Goal: Task Accomplishment & Management: Manage account settings

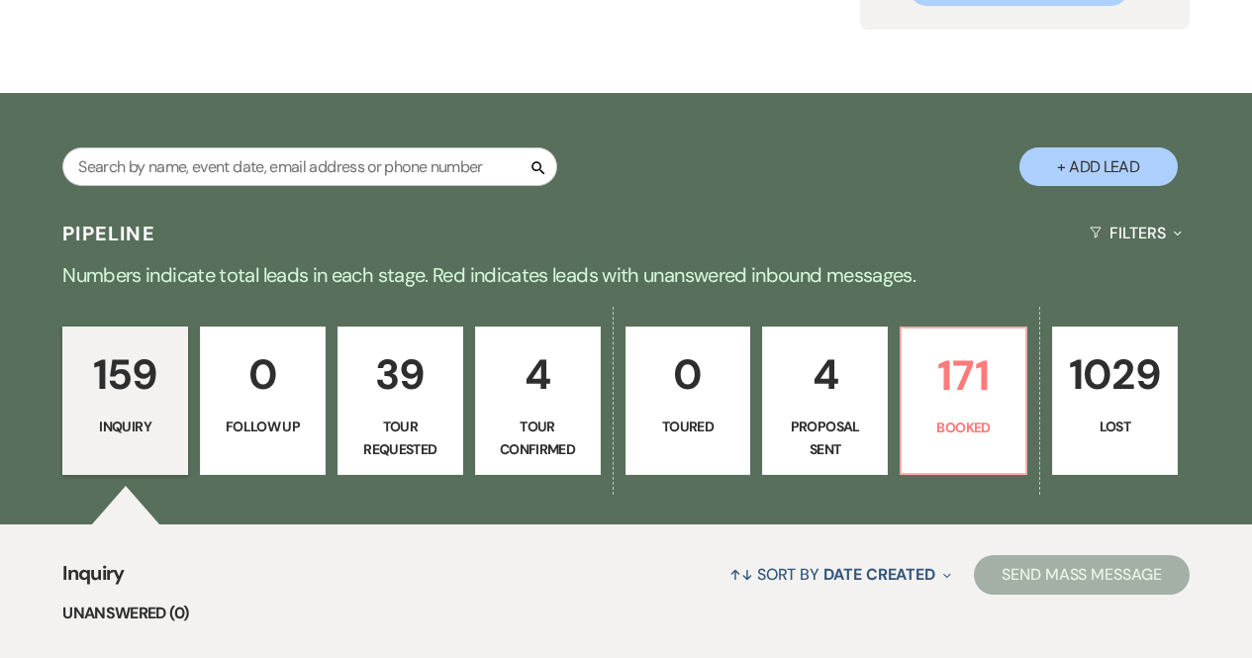
scroll to position [238, 0]
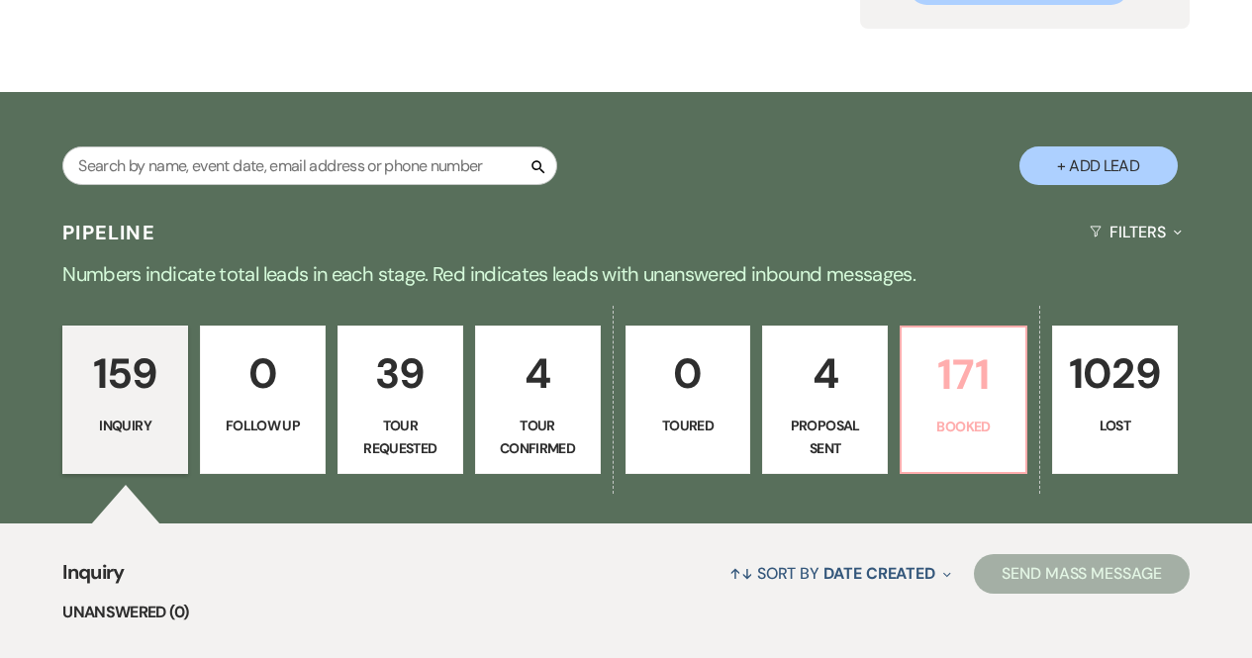
click at [975, 358] on p "171" at bounding box center [964, 374] width 100 height 66
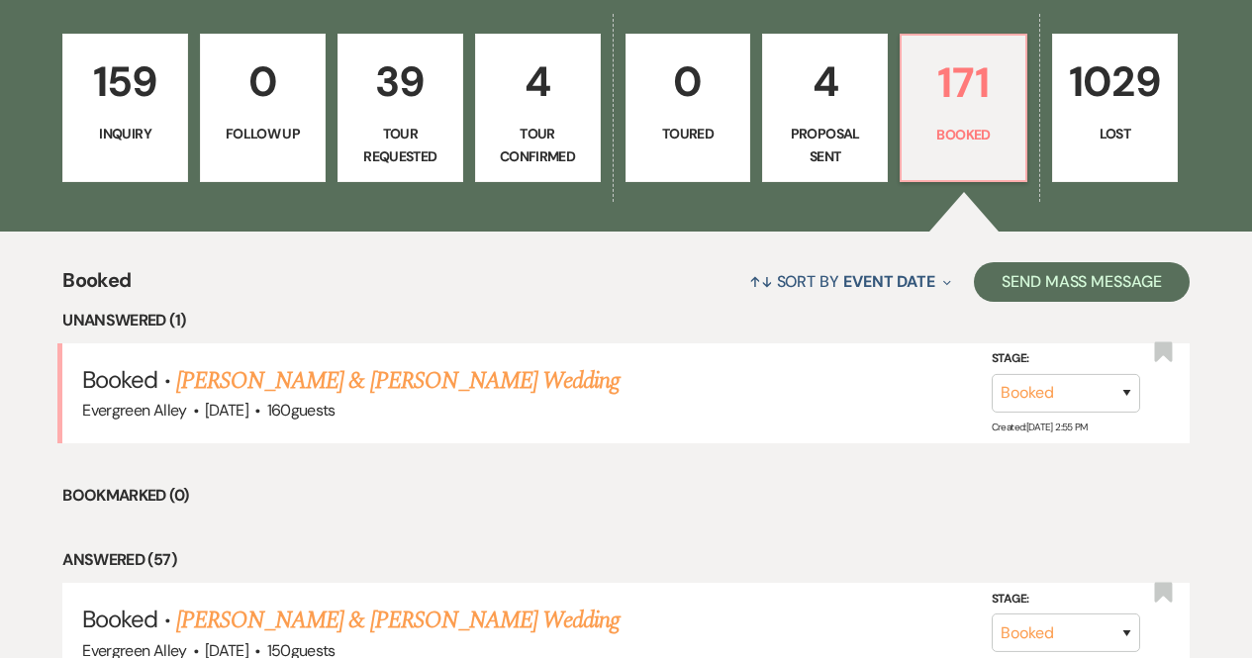
scroll to position [531, 0]
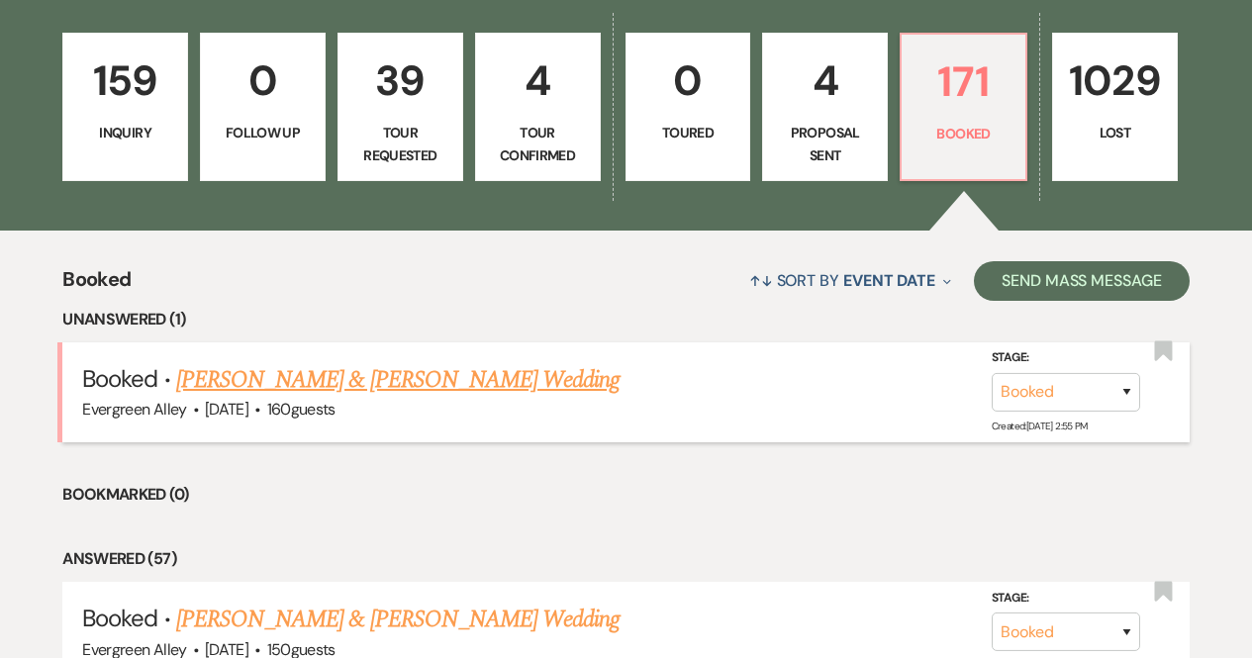
click at [538, 382] on link "[PERSON_NAME] & [PERSON_NAME] Wedding" at bounding box center [397, 380] width 443 height 36
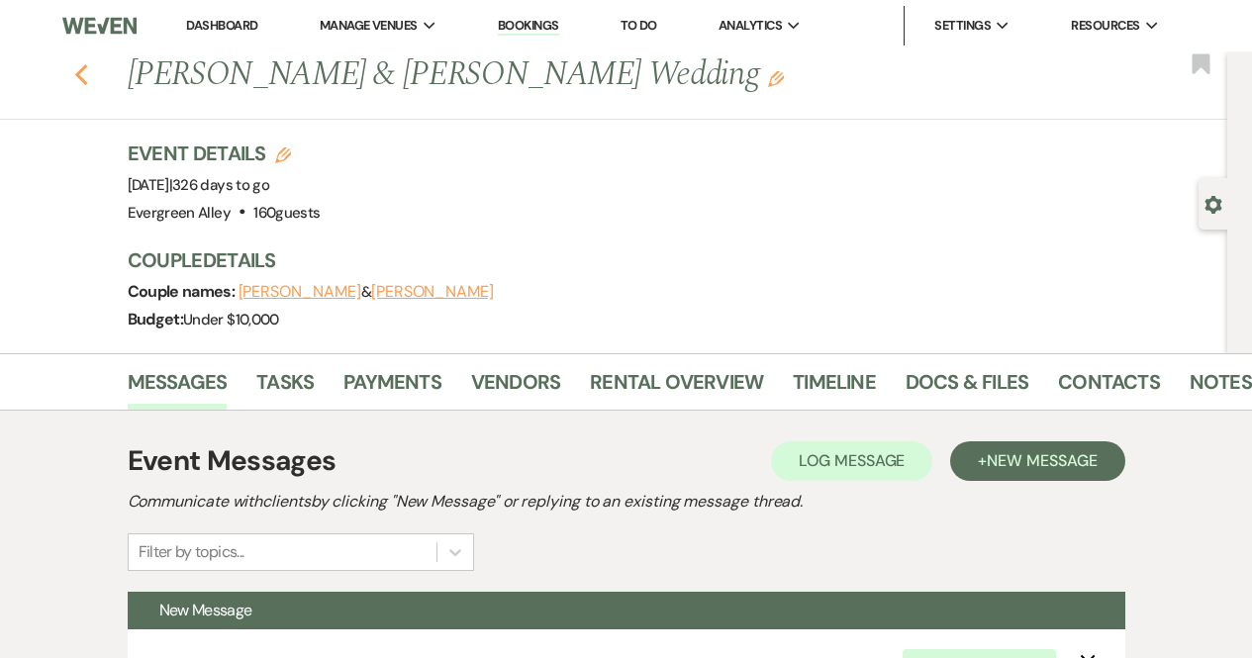
click at [87, 79] on use "button" at bounding box center [80, 75] width 13 height 22
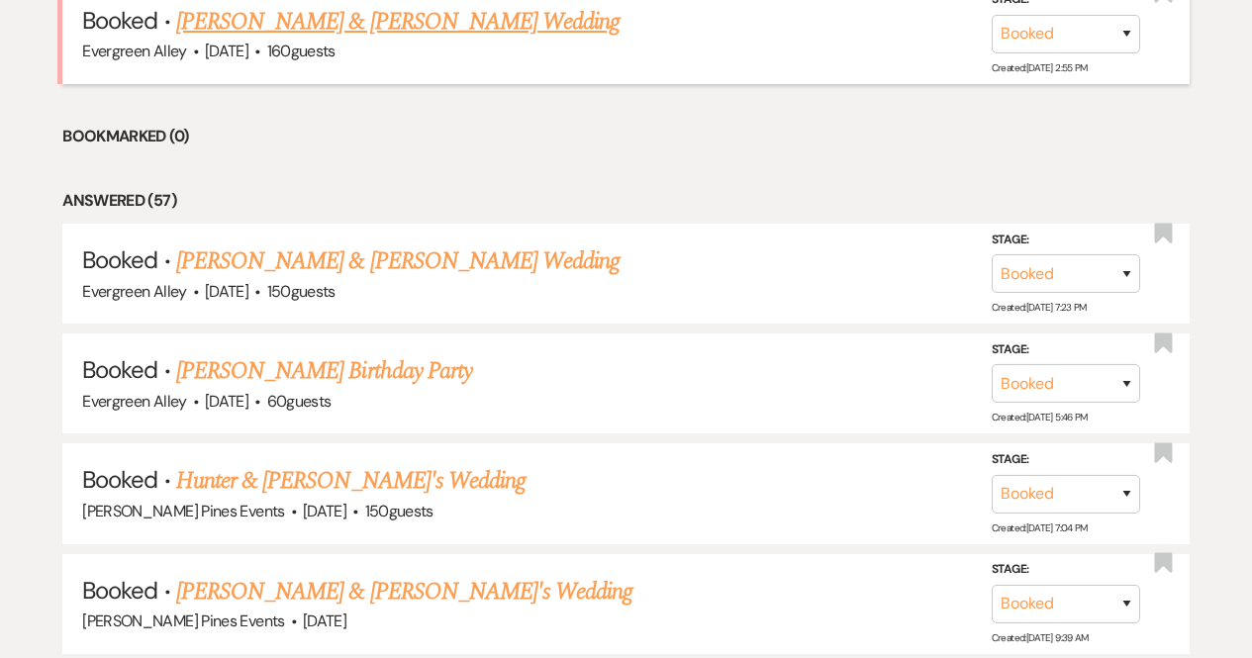
scroll to position [893, 0]
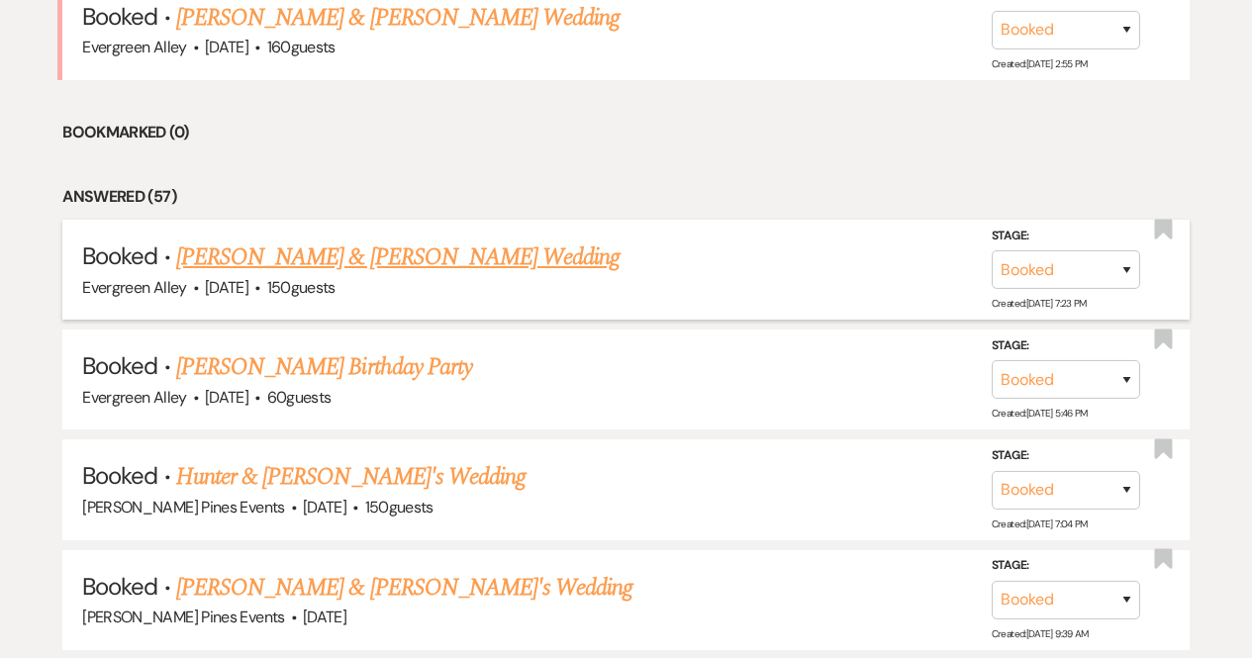
click at [400, 256] on link "[PERSON_NAME] & [PERSON_NAME] Wedding" at bounding box center [397, 258] width 443 height 36
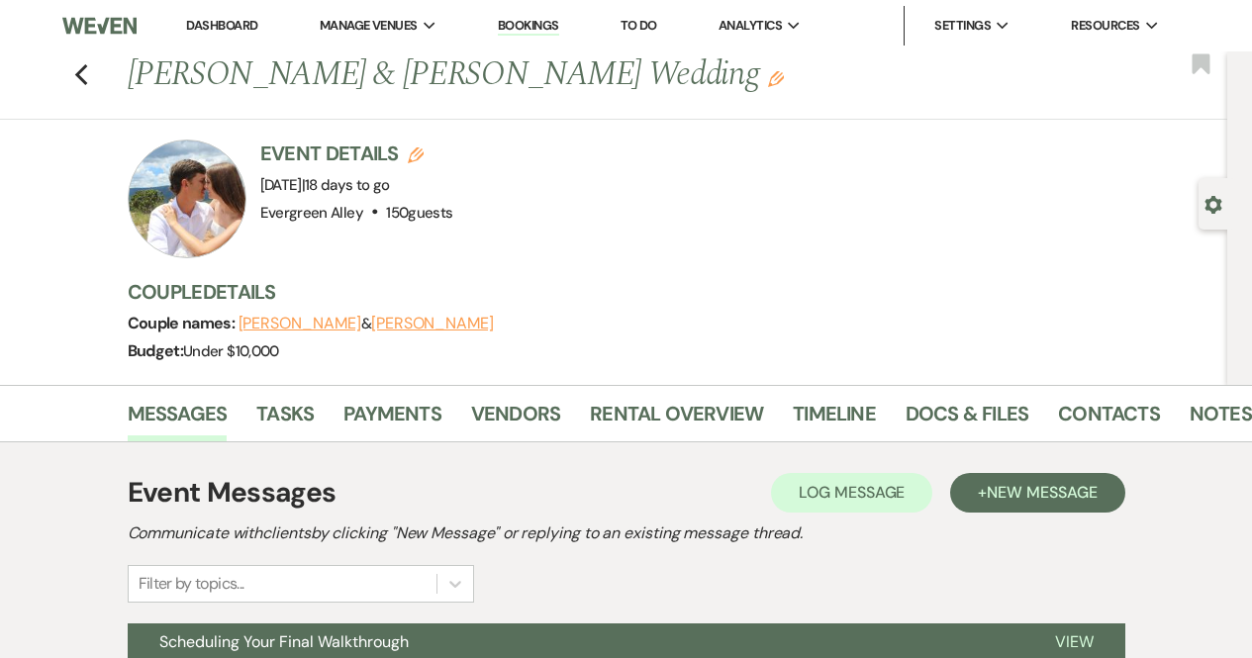
click at [988, 397] on li "Docs & Files" at bounding box center [982, 418] width 152 height 48
click at [977, 418] on link "Docs & Files" at bounding box center [967, 420] width 123 height 44
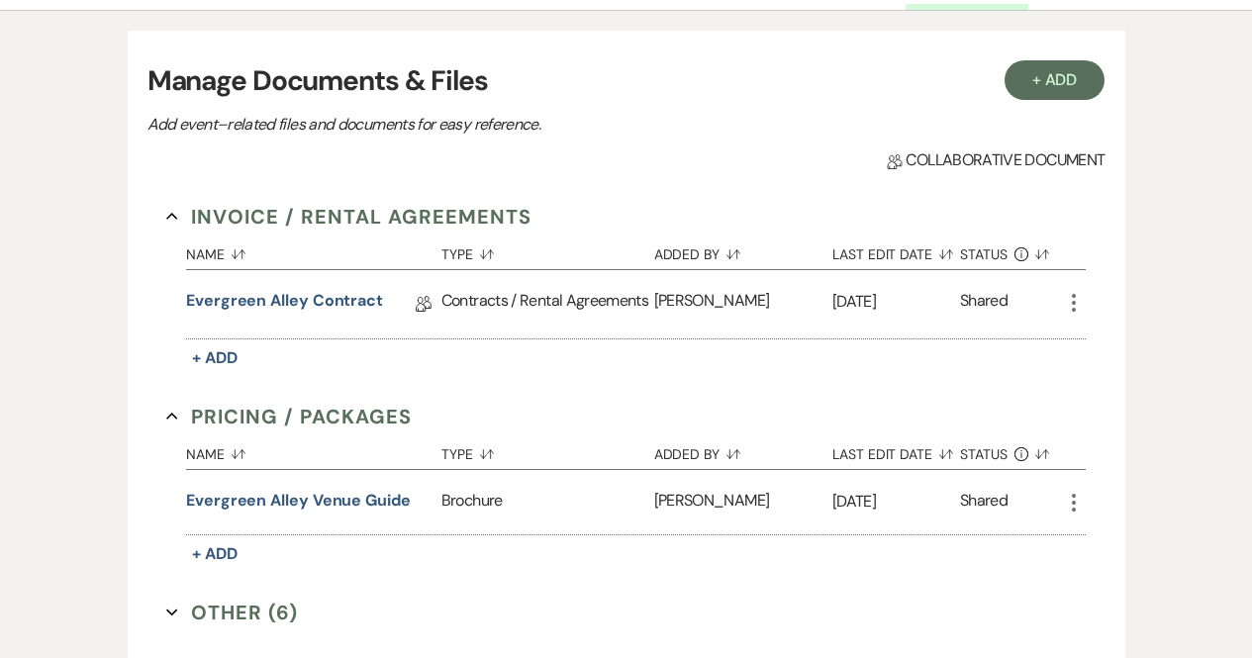
scroll to position [430, 0]
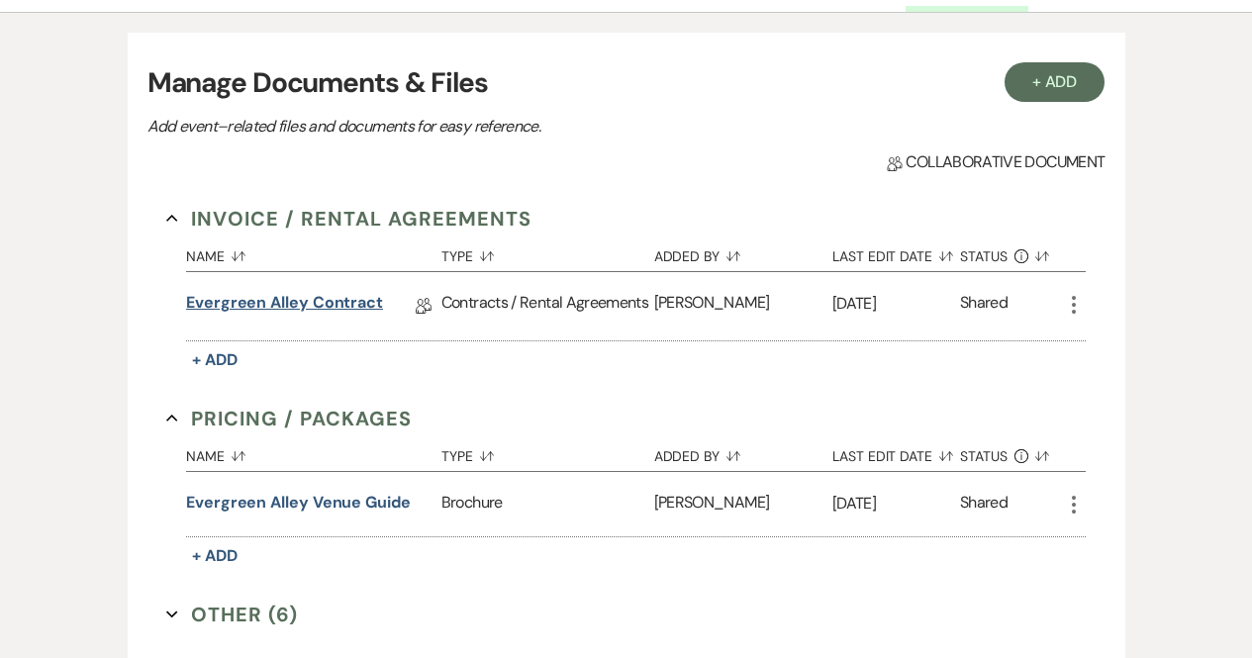
click at [345, 304] on link "Evergreen Alley Contract" at bounding box center [284, 306] width 197 height 31
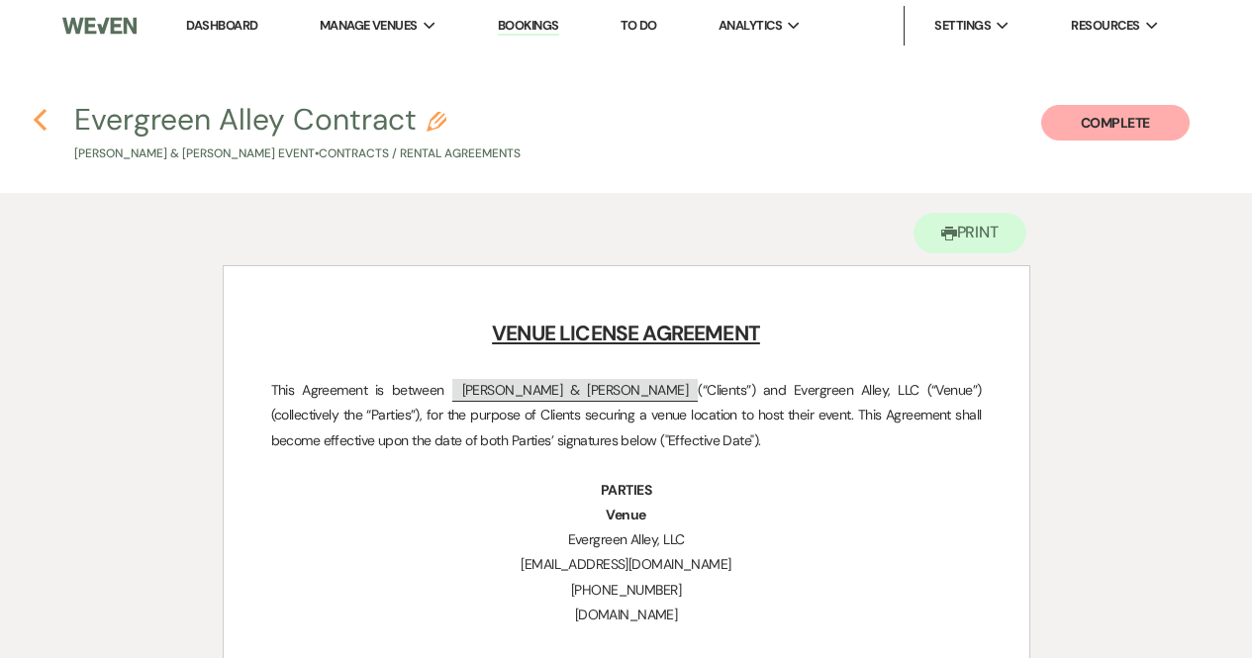
click at [42, 119] on icon "Previous" at bounding box center [40, 120] width 15 height 24
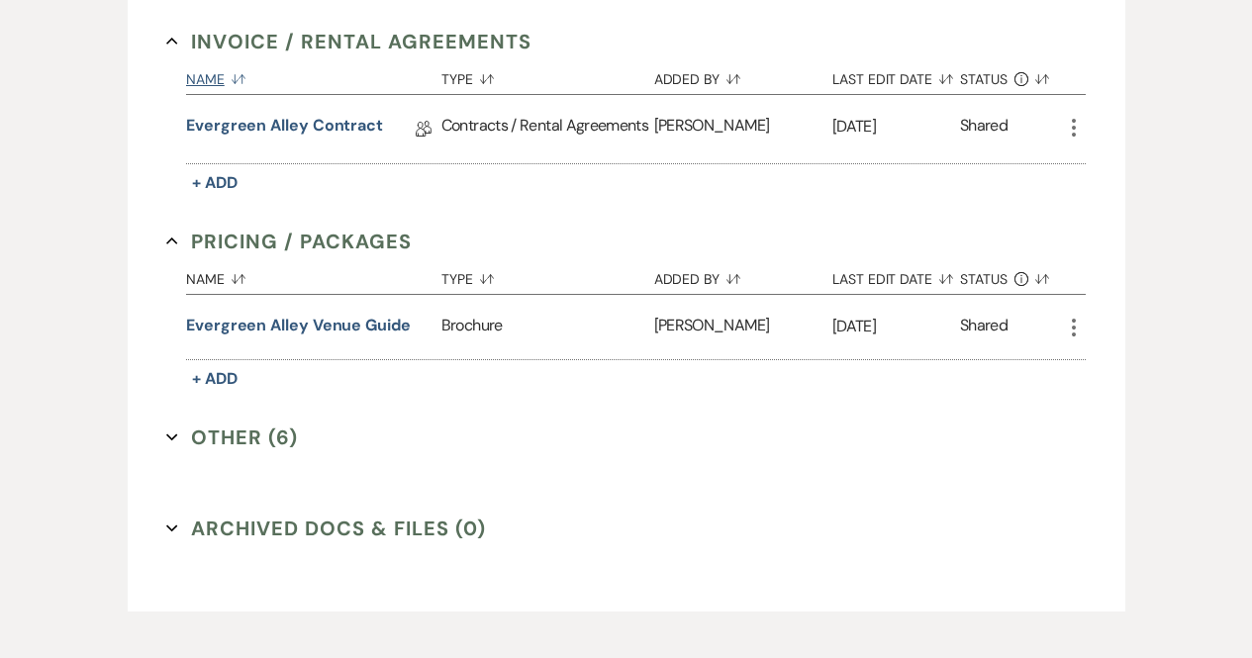
scroll to position [707, 0]
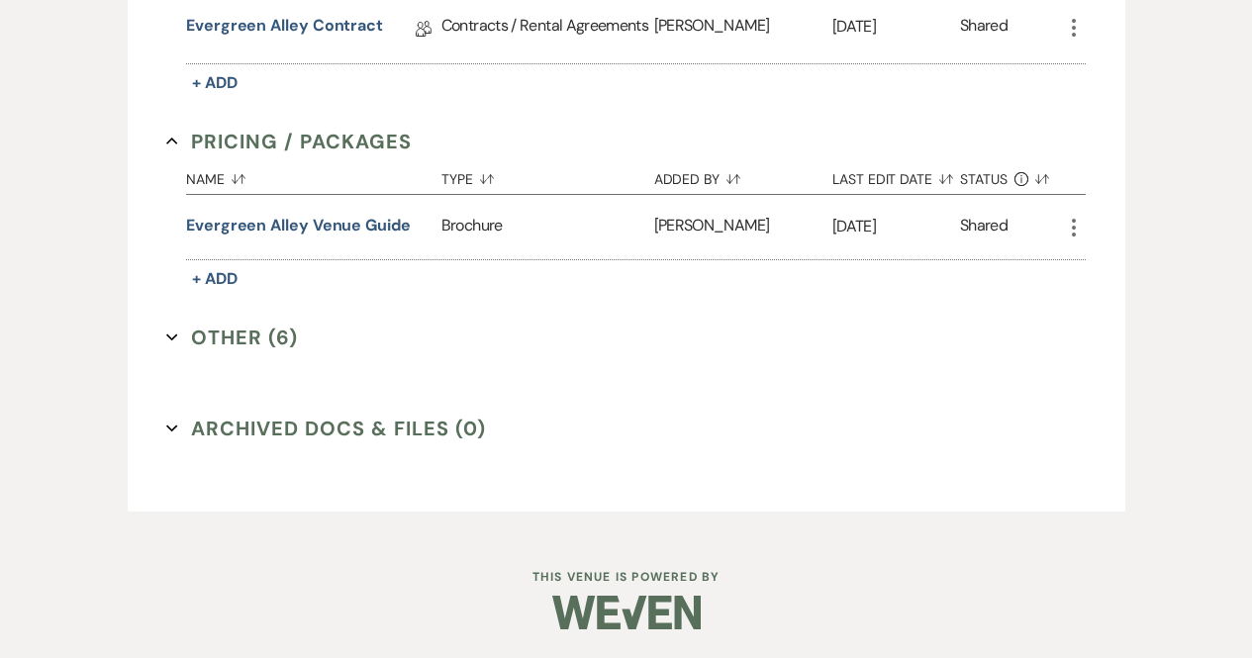
click at [239, 336] on button "Other (6) Expand" at bounding box center [232, 338] width 132 height 30
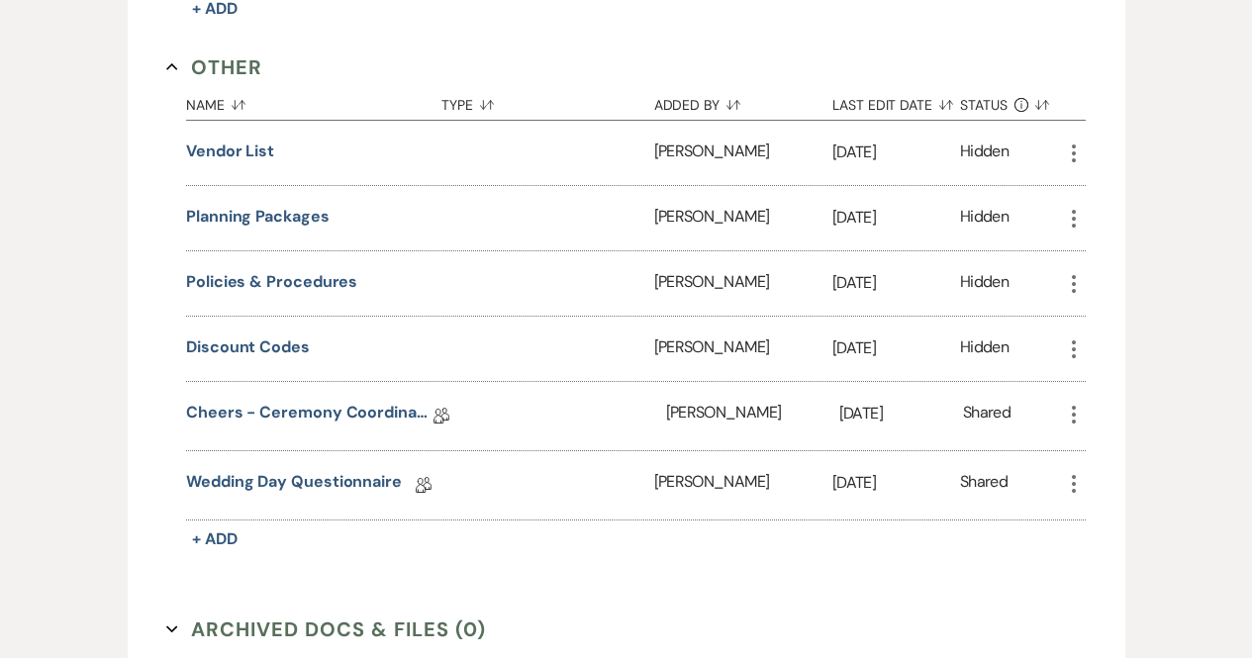
scroll to position [978, 0]
click at [295, 476] on link "Wedding Day Questionnaire" at bounding box center [294, 484] width 216 height 31
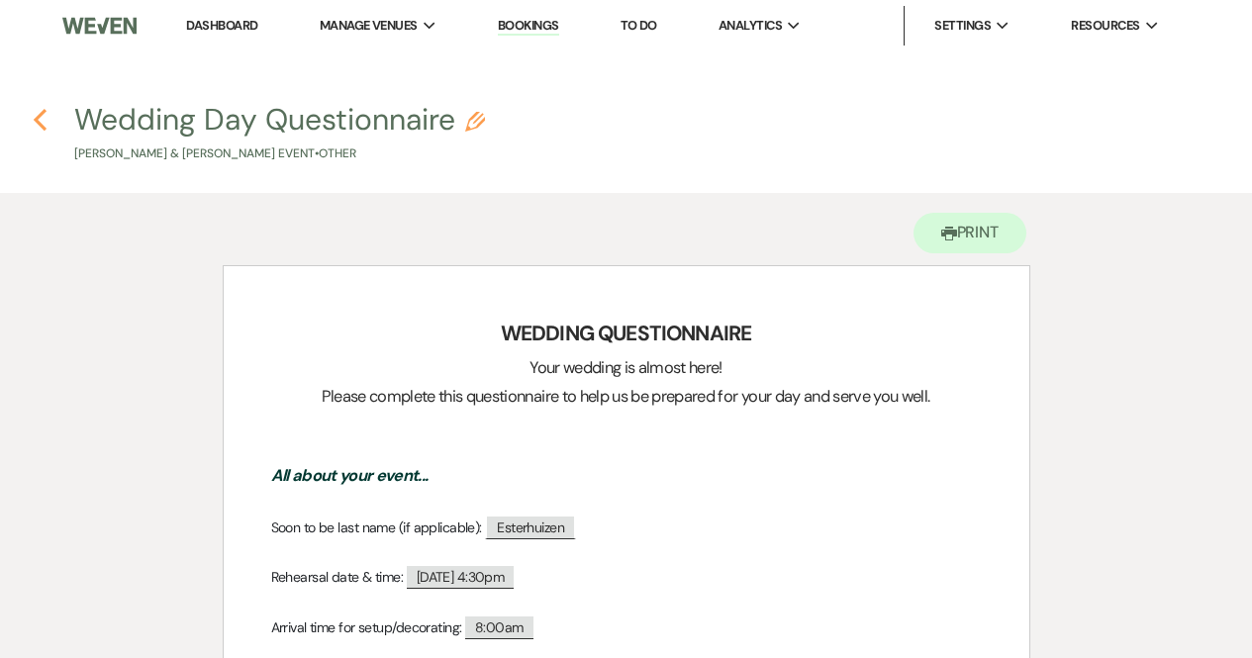
click at [43, 123] on icon "Previous" at bounding box center [40, 120] width 15 height 24
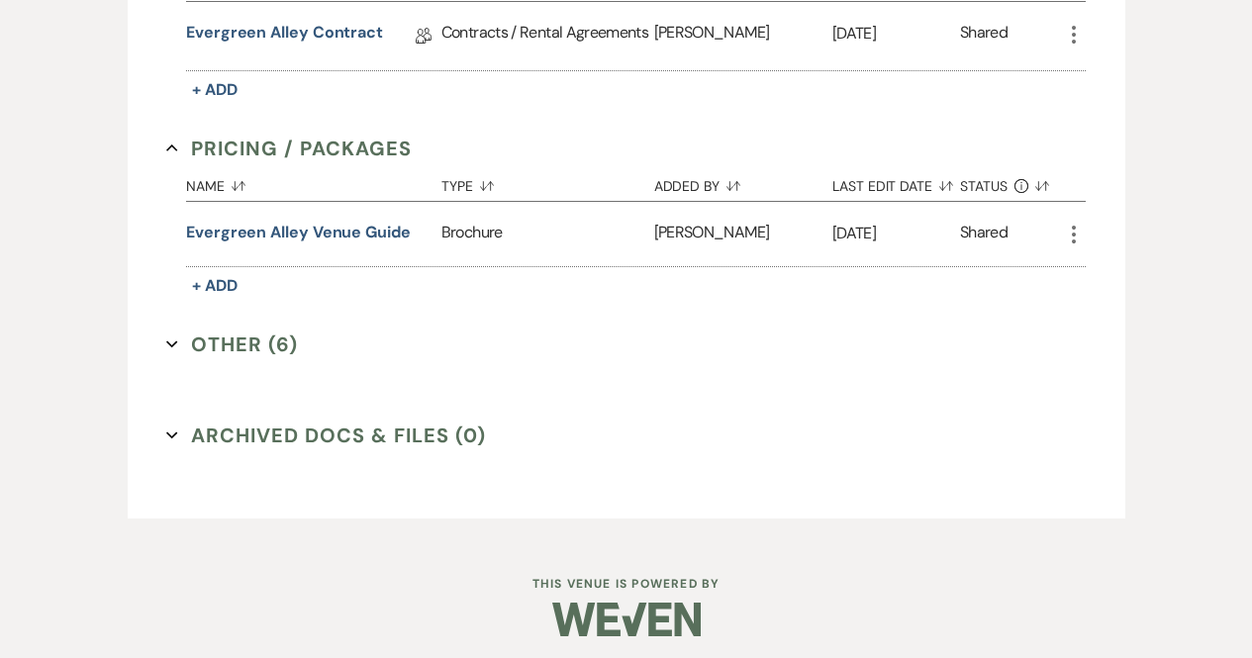
scroll to position [707, 0]
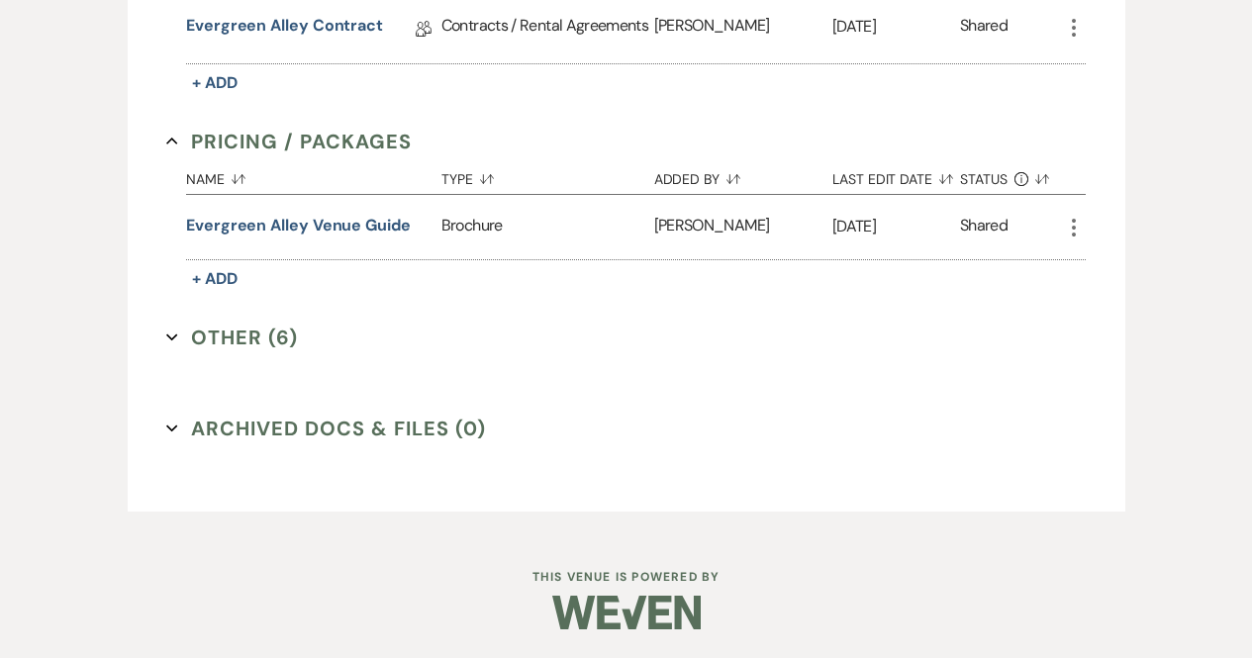
click at [224, 341] on button "Other (6) Expand" at bounding box center [232, 338] width 132 height 30
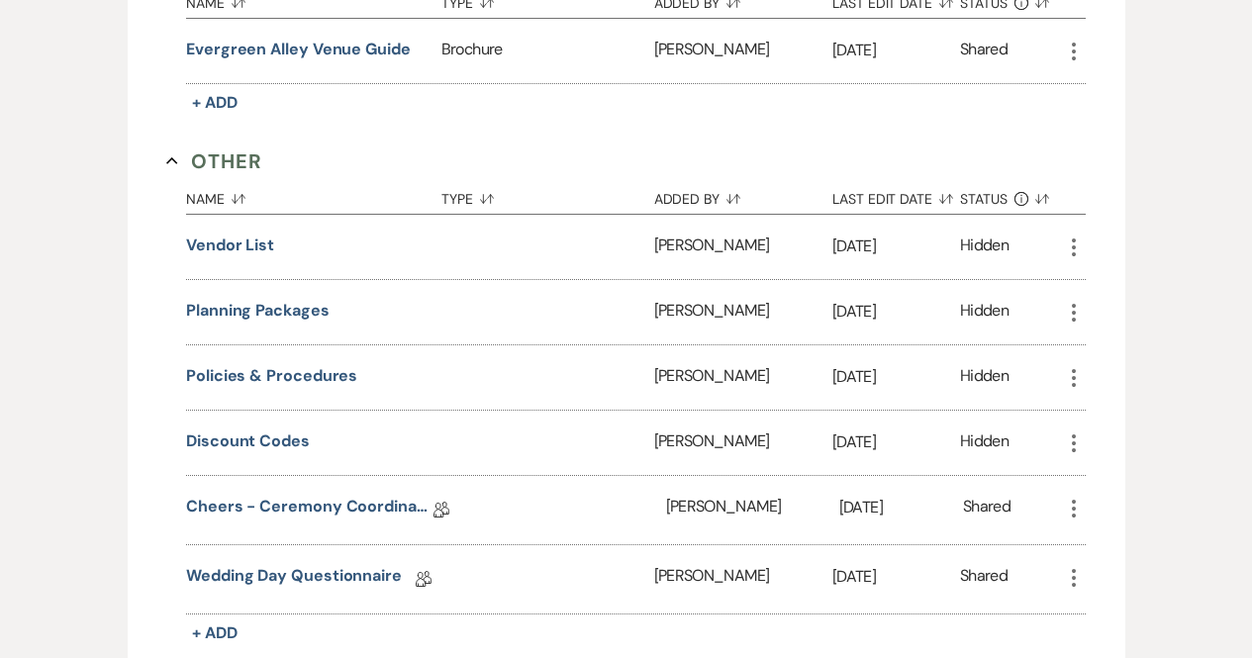
scroll to position [886, 0]
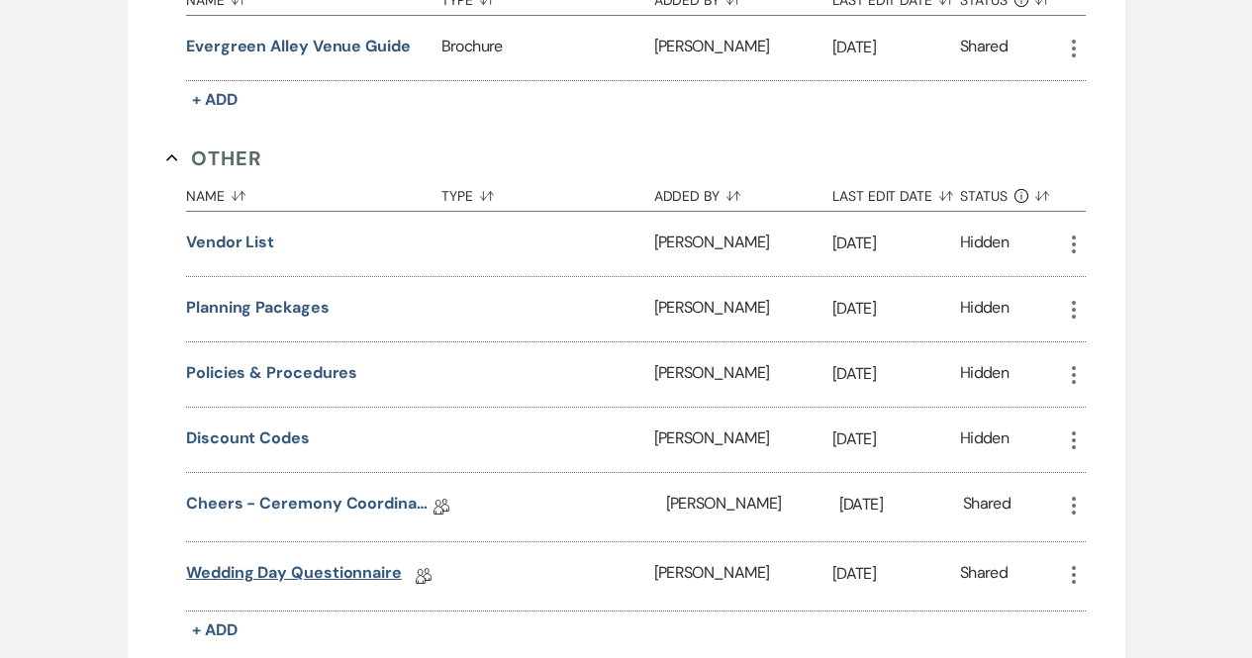
click at [324, 576] on link "Wedding Day Questionnaire" at bounding box center [294, 576] width 216 height 31
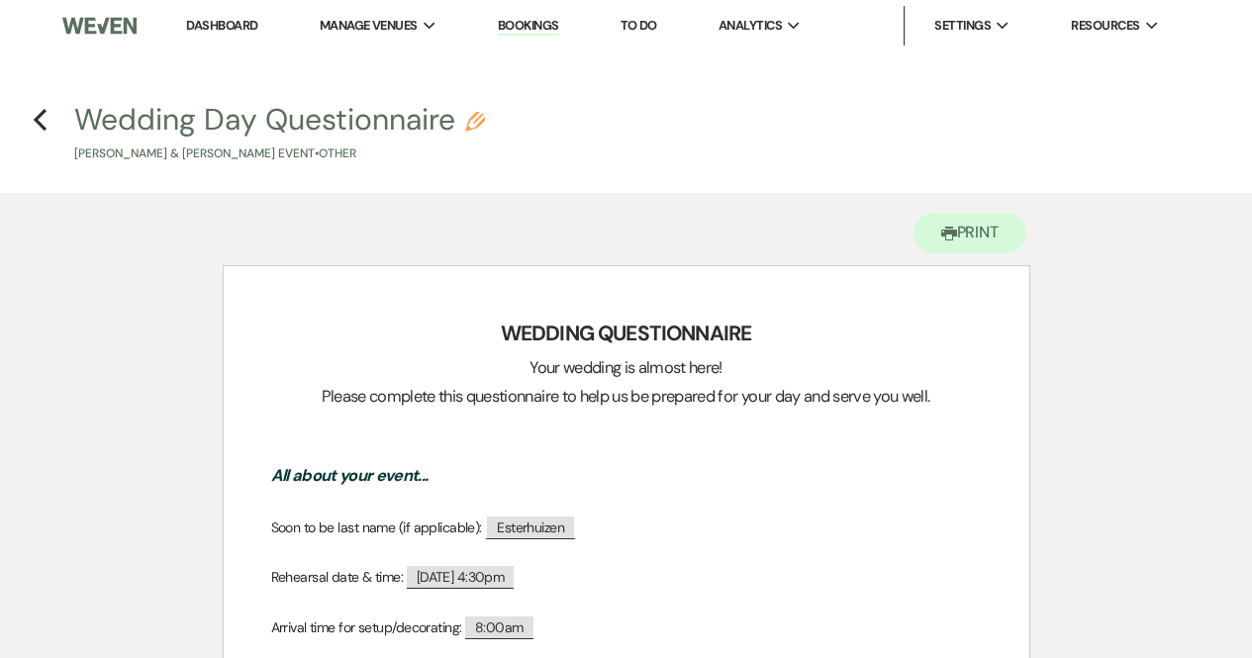
click at [29, 117] on h4 "Previous Wedding Day Questionnaire Pencil [PERSON_NAME] & [PERSON_NAME] Event •…" at bounding box center [626, 131] width 1252 height 64
click at [38, 121] on use "button" at bounding box center [40, 120] width 13 height 22
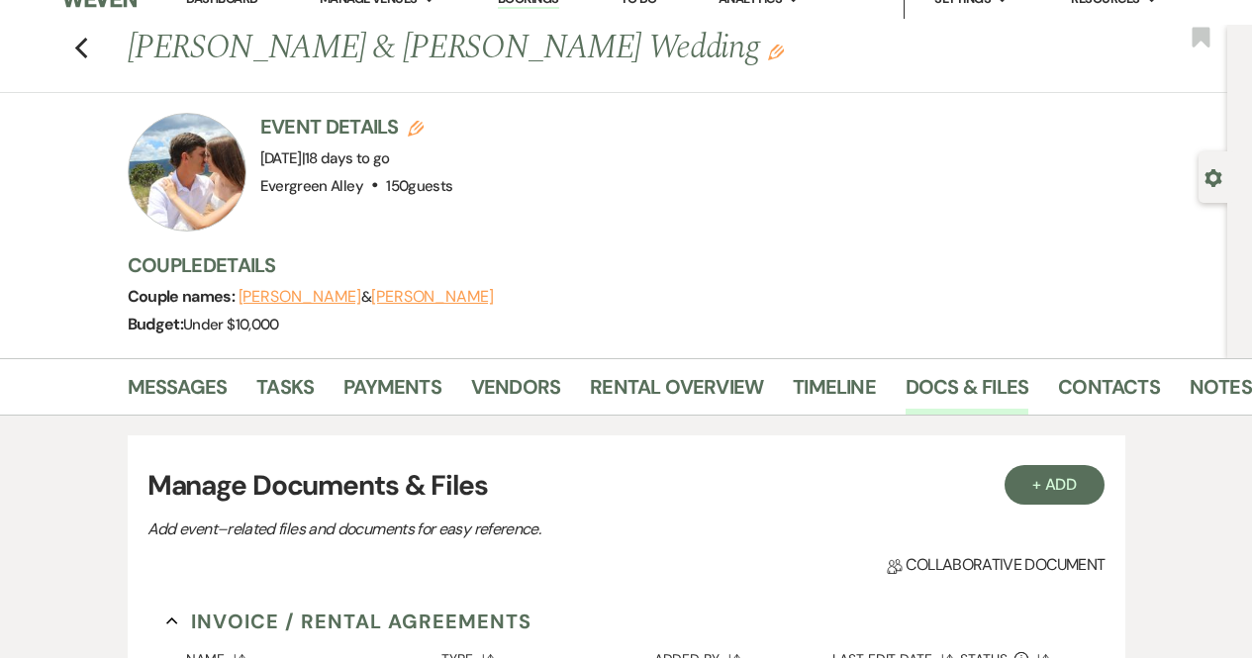
scroll to position [18, 0]
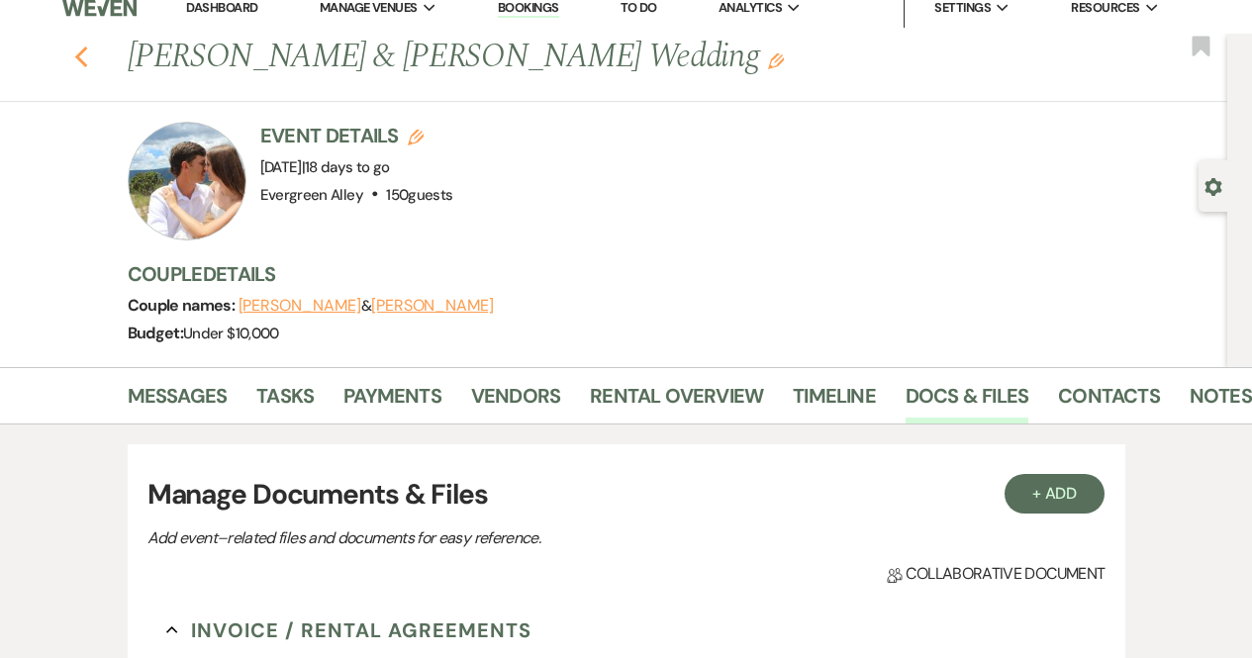
click at [89, 54] on icon "Previous" at bounding box center [81, 58] width 15 height 24
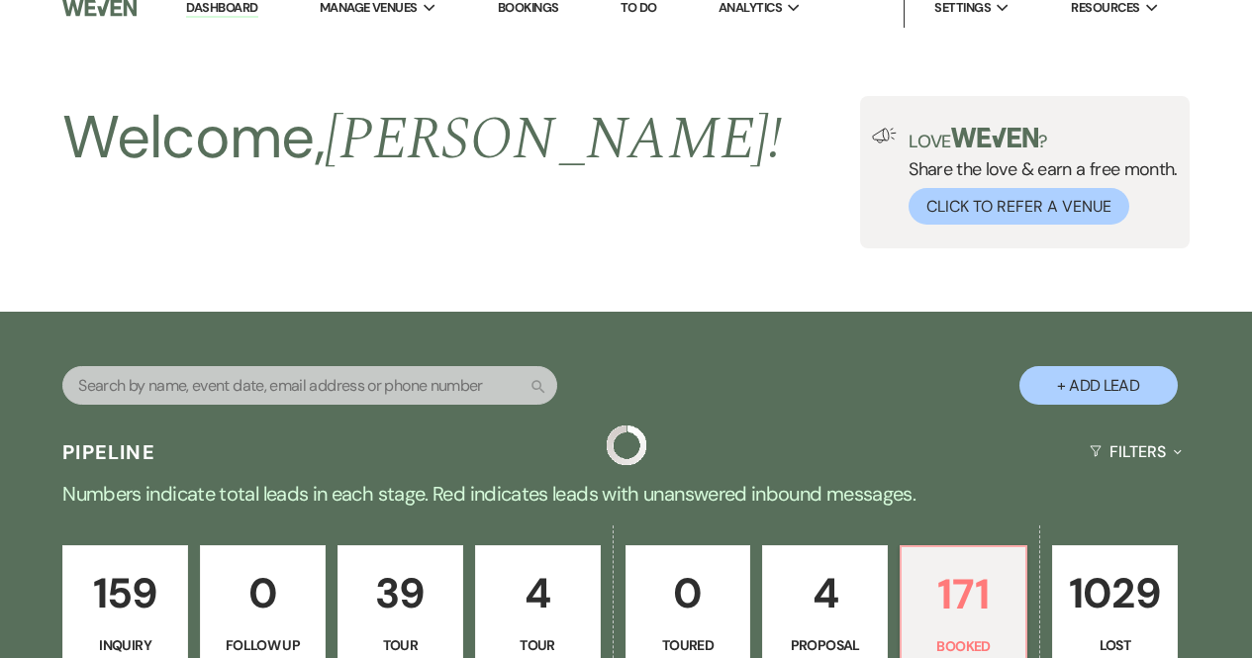
scroll to position [893, 0]
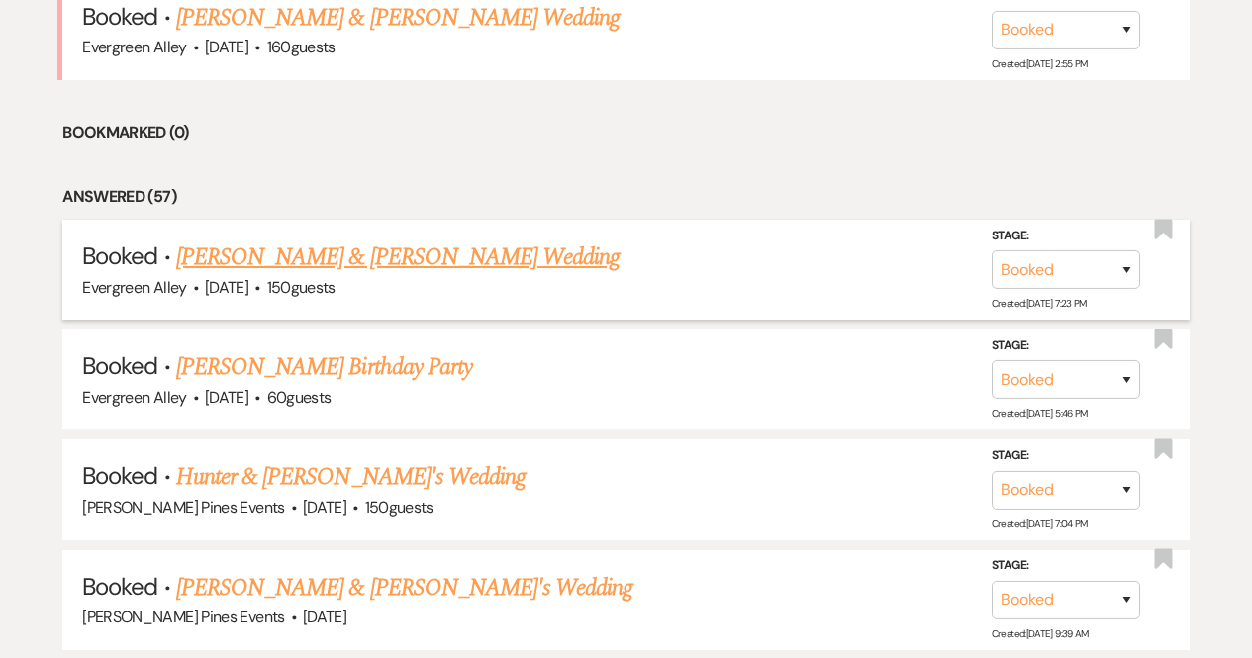
click at [352, 261] on link "[PERSON_NAME] & [PERSON_NAME] Wedding" at bounding box center [397, 258] width 443 height 36
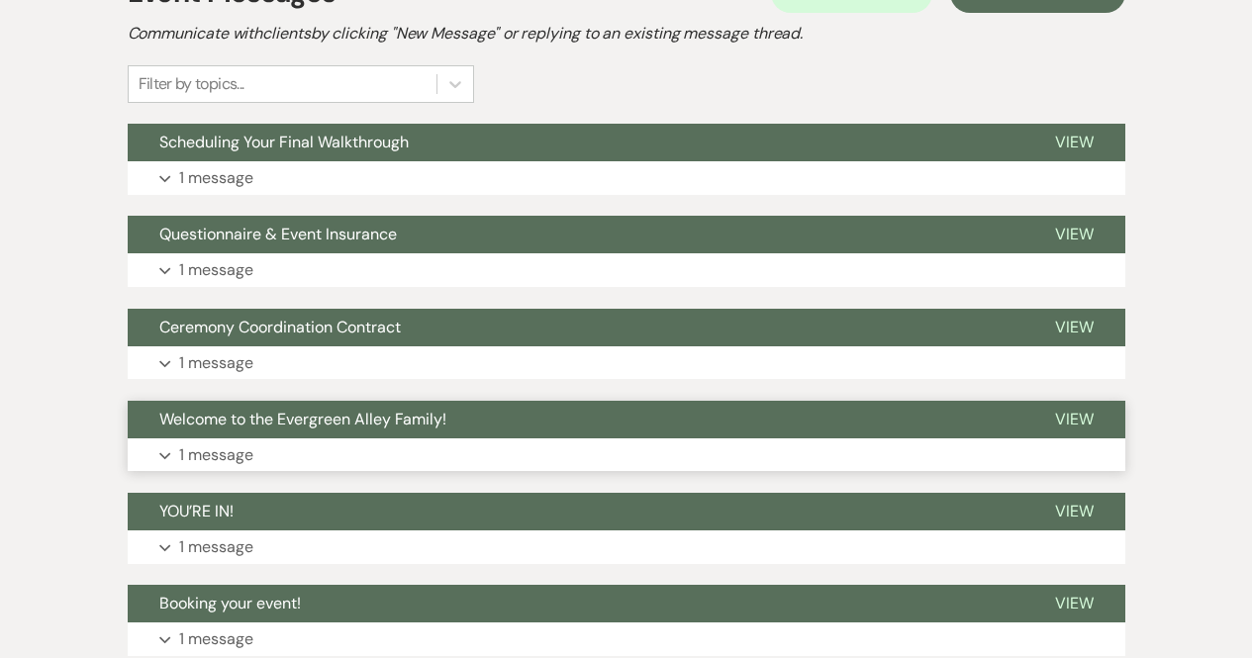
scroll to position [494, 0]
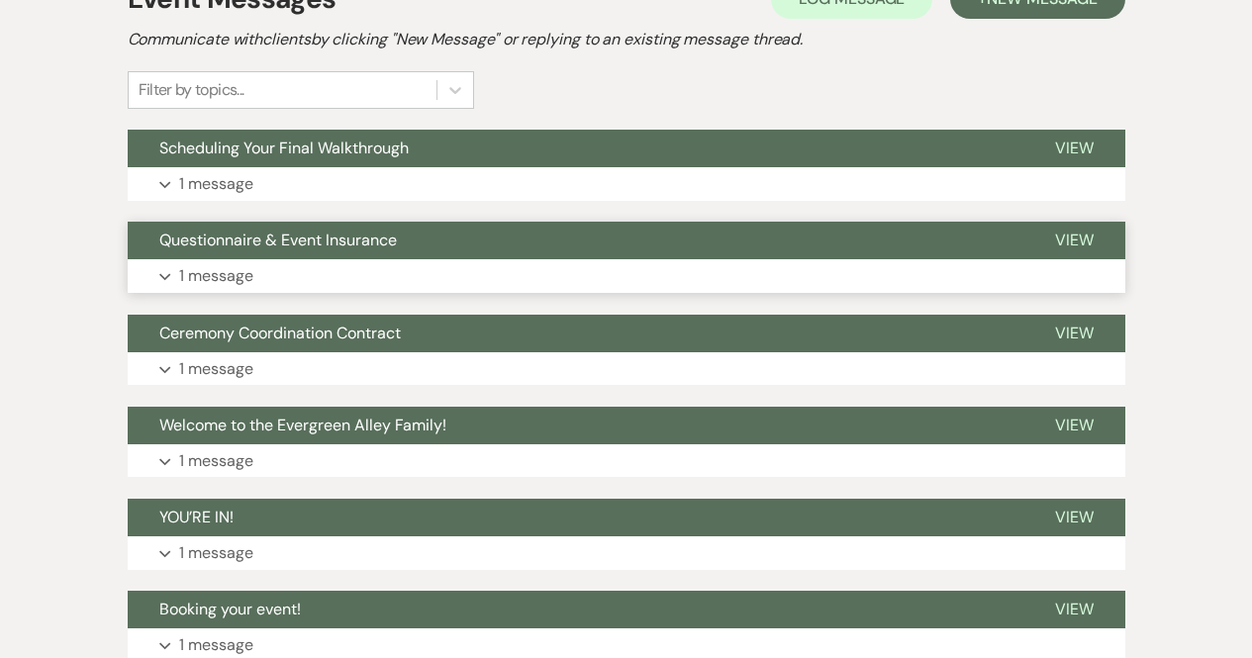
click at [398, 253] on button "Questionnaire & Event Insurance" at bounding box center [576, 241] width 896 height 38
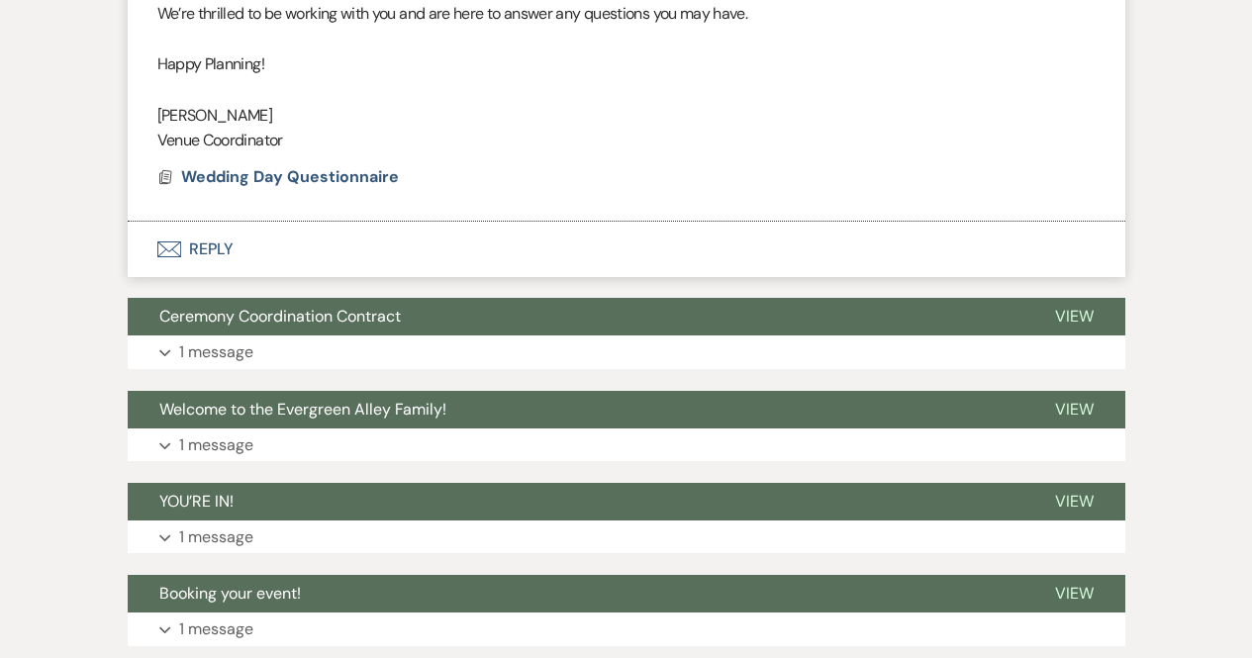
scroll to position [1359, 0]
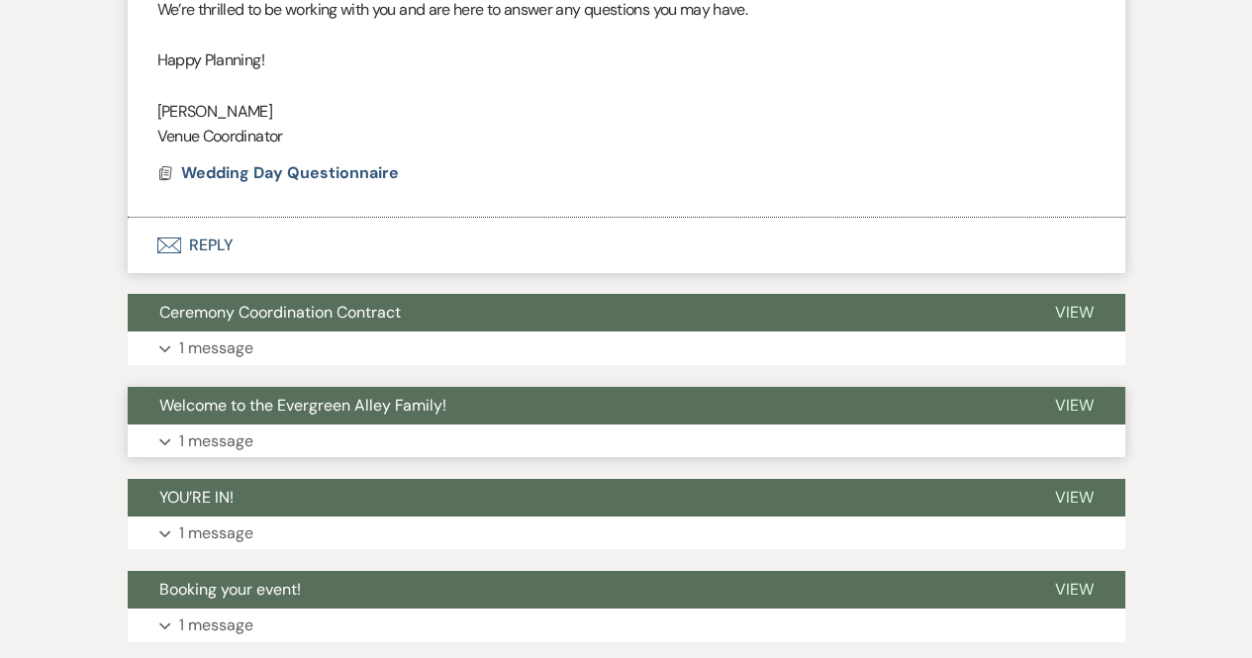
click at [370, 441] on button "Expand 1 message" at bounding box center [627, 442] width 998 height 34
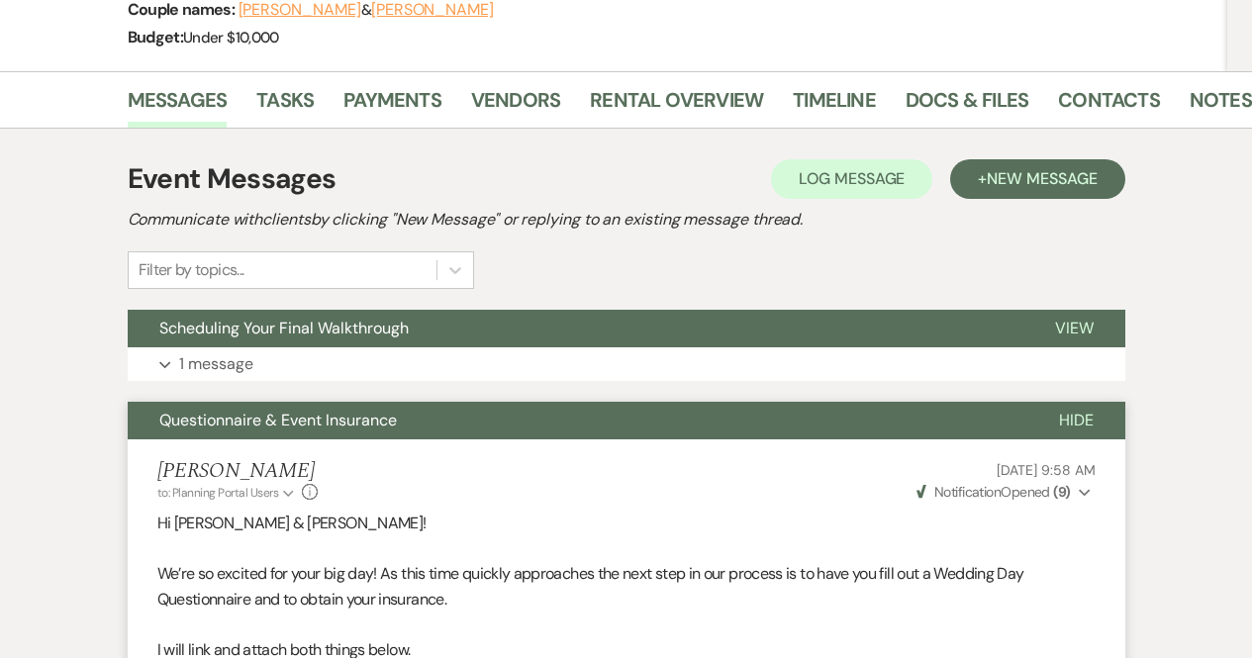
scroll to position [313, 0]
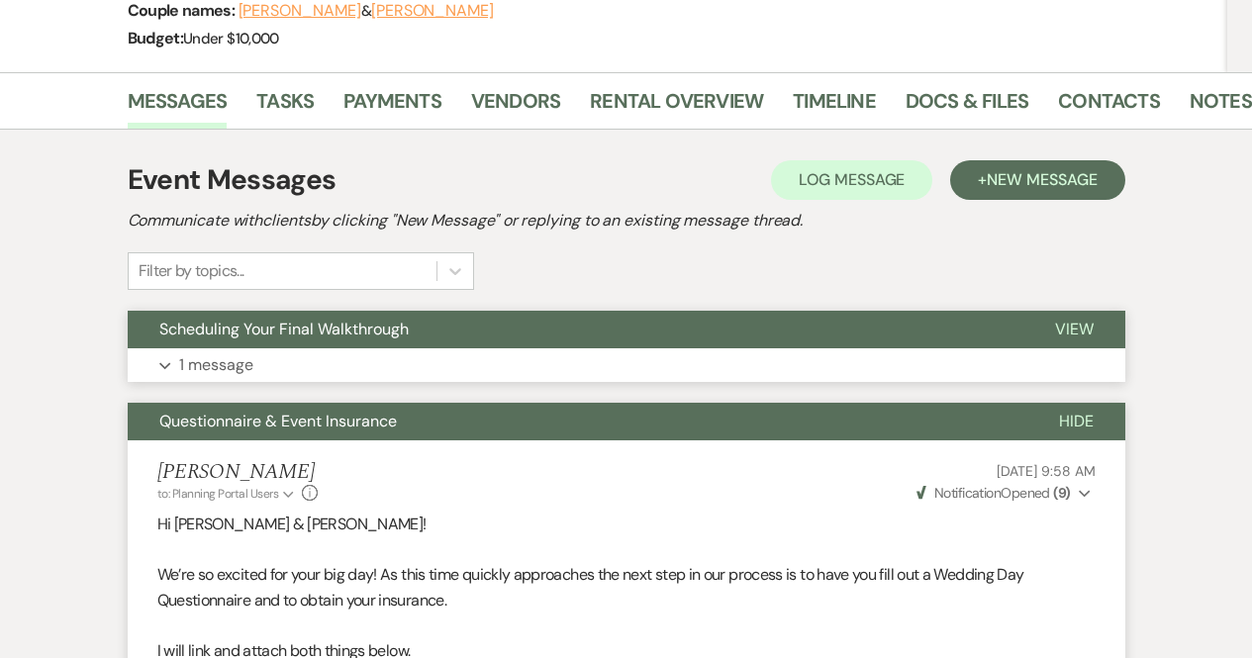
click at [341, 341] on button "Scheduling Your Final Walkthrough" at bounding box center [576, 330] width 896 height 38
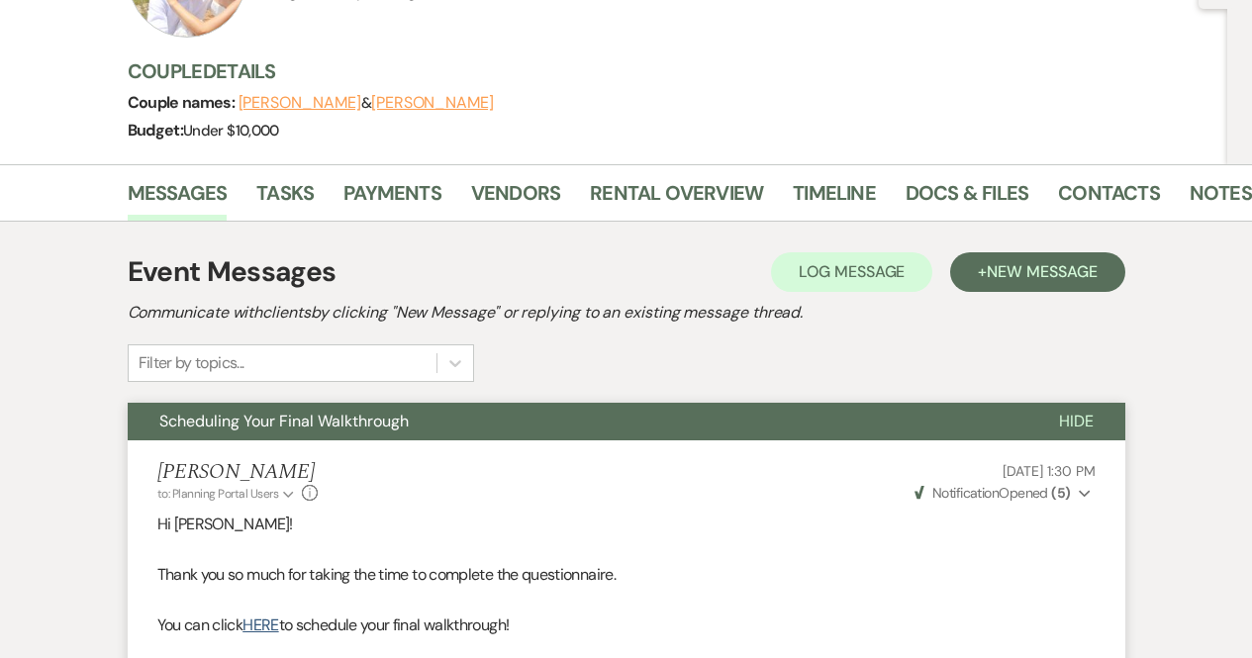
scroll to position [190, 0]
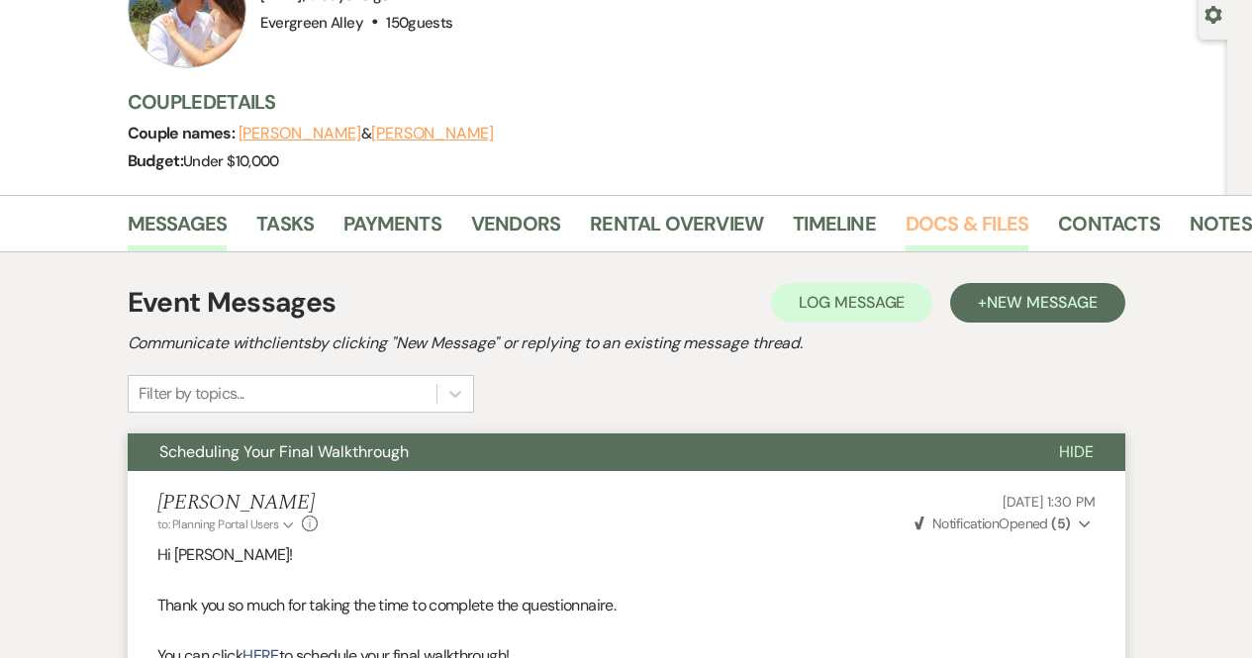
click at [916, 229] on link "Docs & Files" at bounding box center [967, 230] width 123 height 44
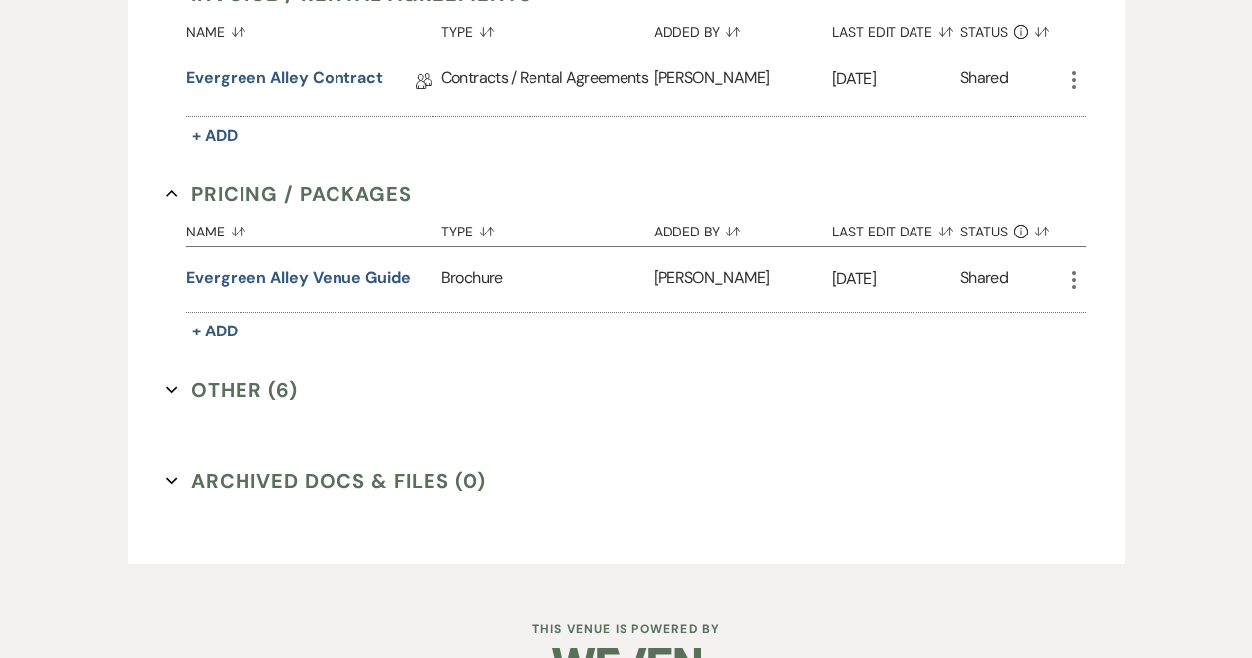
scroll to position [671, 0]
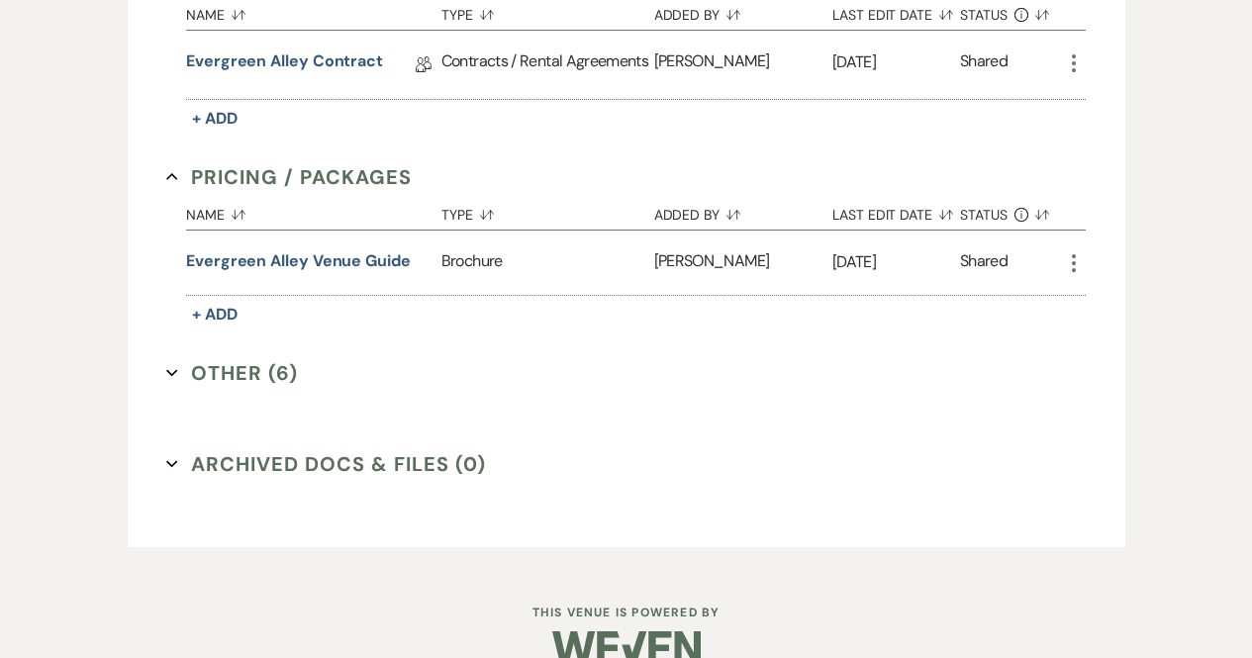
click at [250, 380] on button "Other (6) Expand" at bounding box center [232, 373] width 132 height 30
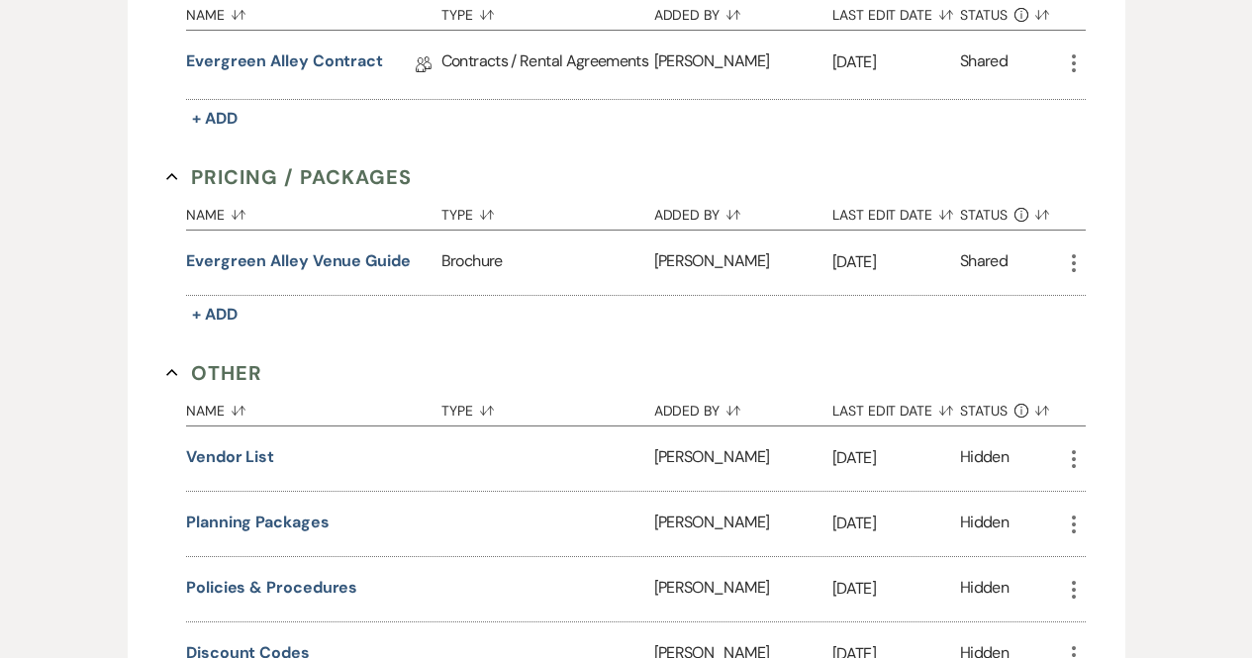
click at [250, 380] on button "Other Collapse" at bounding box center [214, 373] width 96 height 30
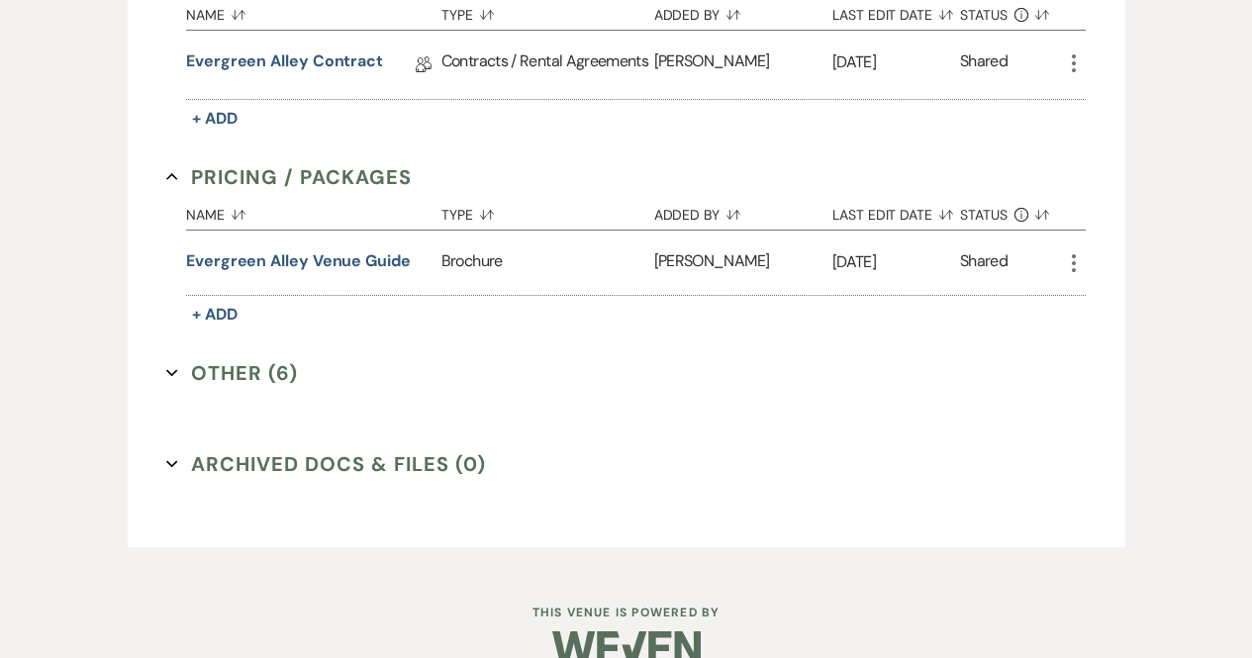
click at [237, 380] on button "Other (6) Expand" at bounding box center [232, 373] width 132 height 30
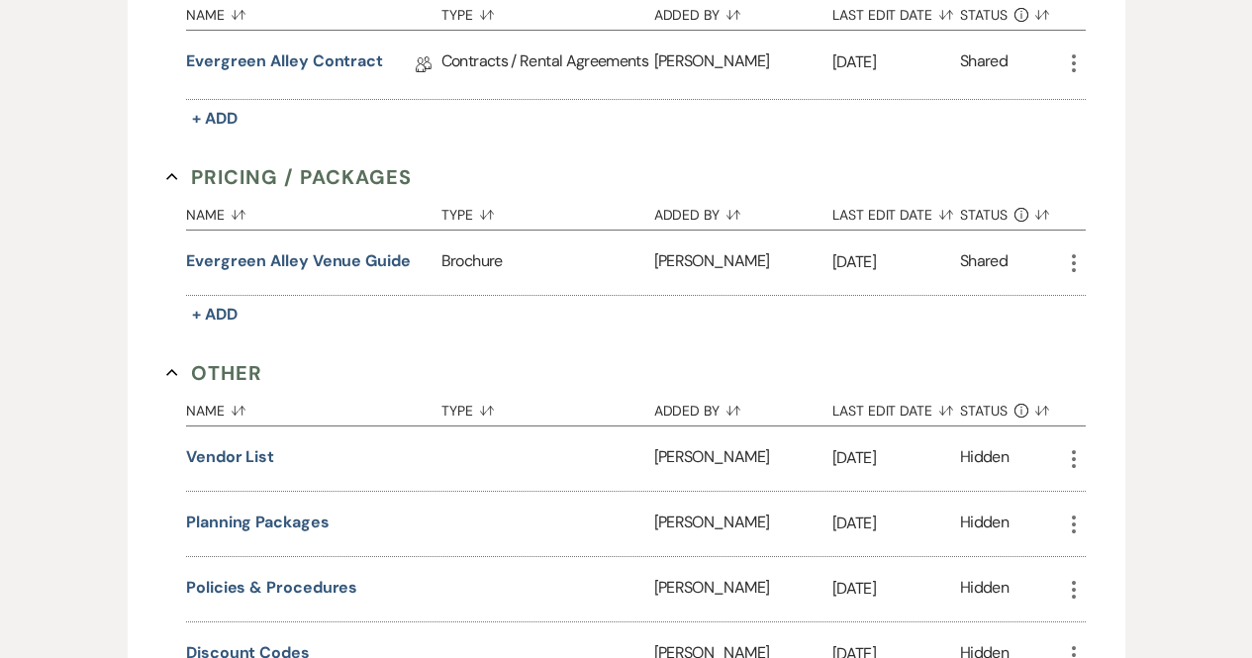
click at [237, 380] on button "Other Collapse" at bounding box center [214, 373] width 96 height 30
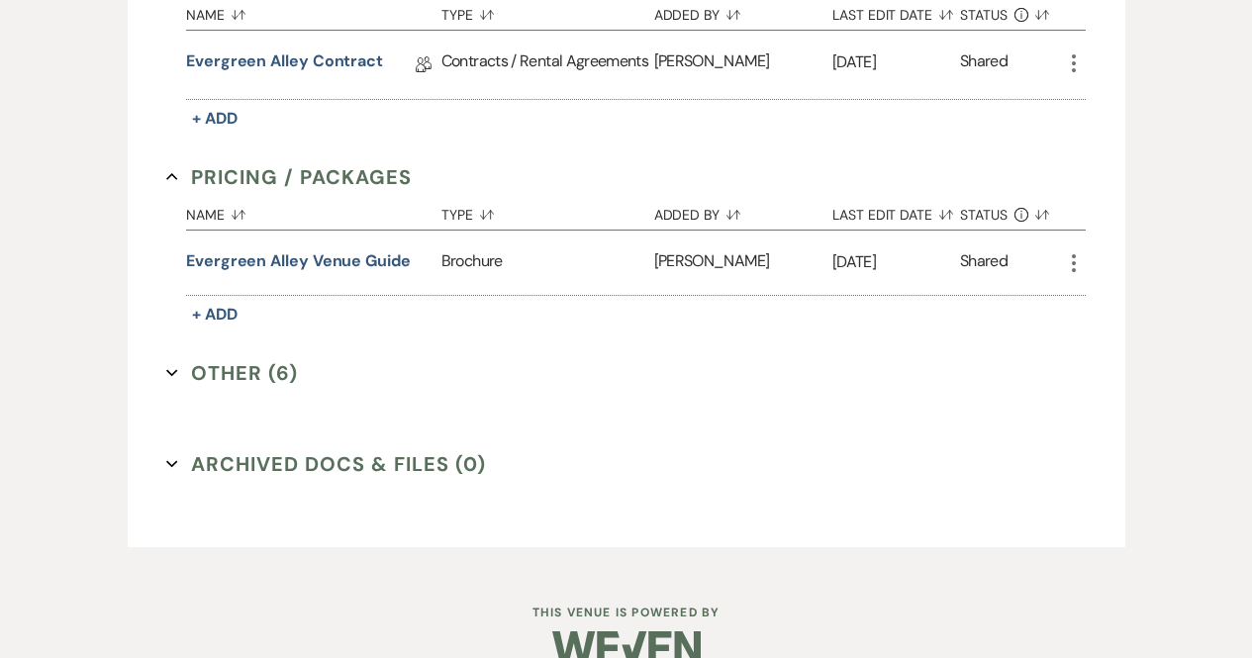
scroll to position [707, 0]
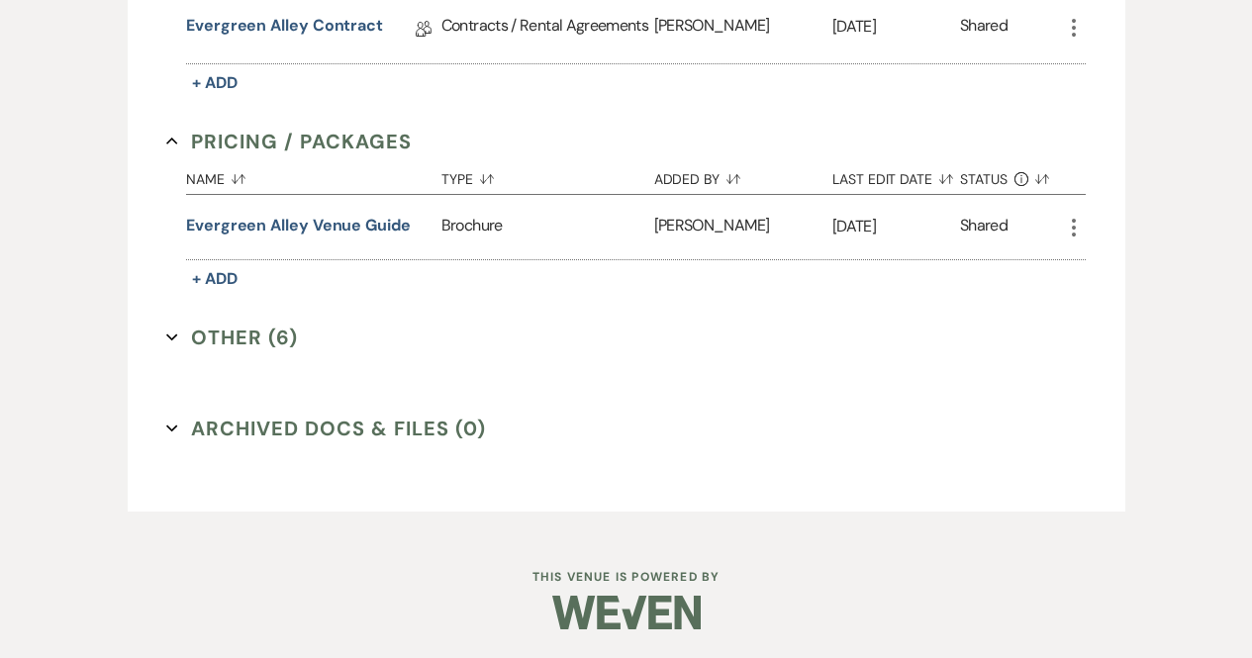
click at [264, 341] on button "Other (6) Expand" at bounding box center [232, 338] width 132 height 30
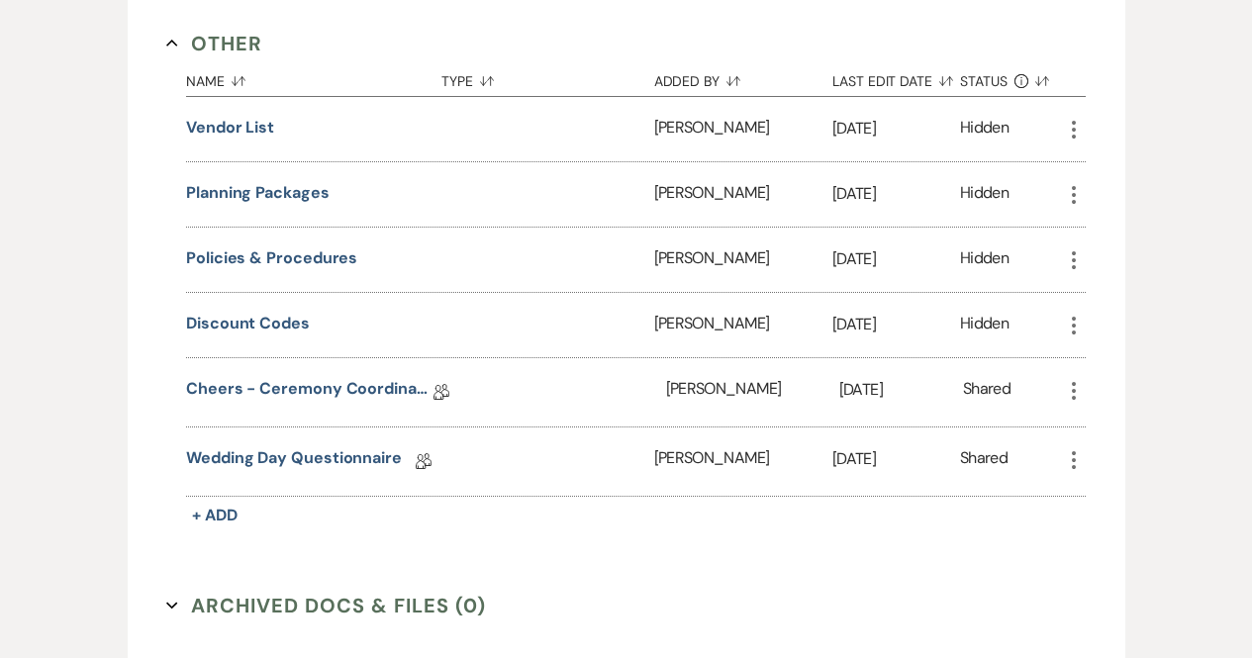
scroll to position [1016, 0]
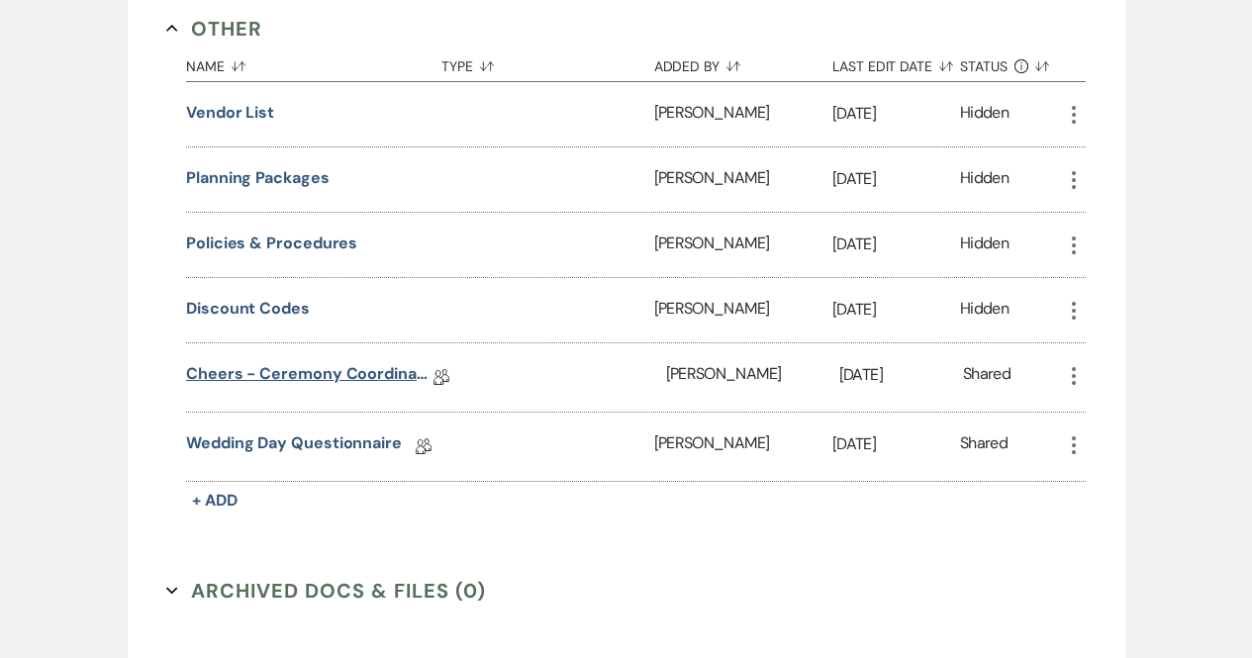
click at [341, 368] on link "Cheers - Ceremony Coordination" at bounding box center [309, 377] width 247 height 31
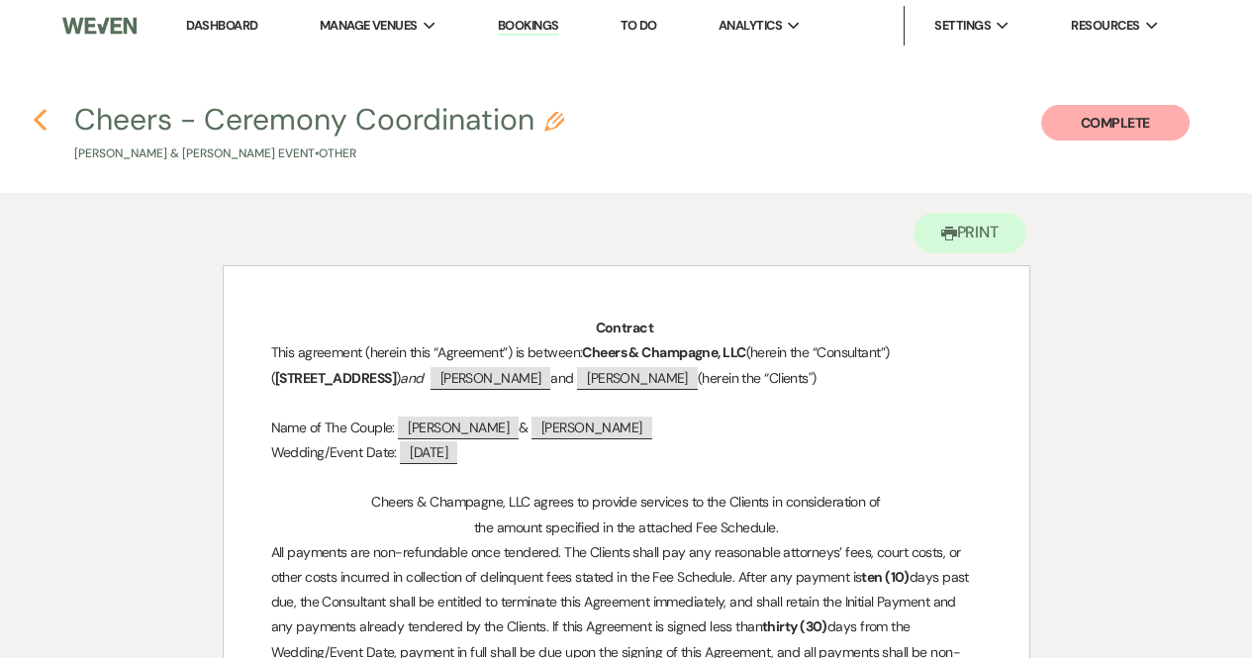
click at [41, 114] on use "button" at bounding box center [40, 120] width 13 height 22
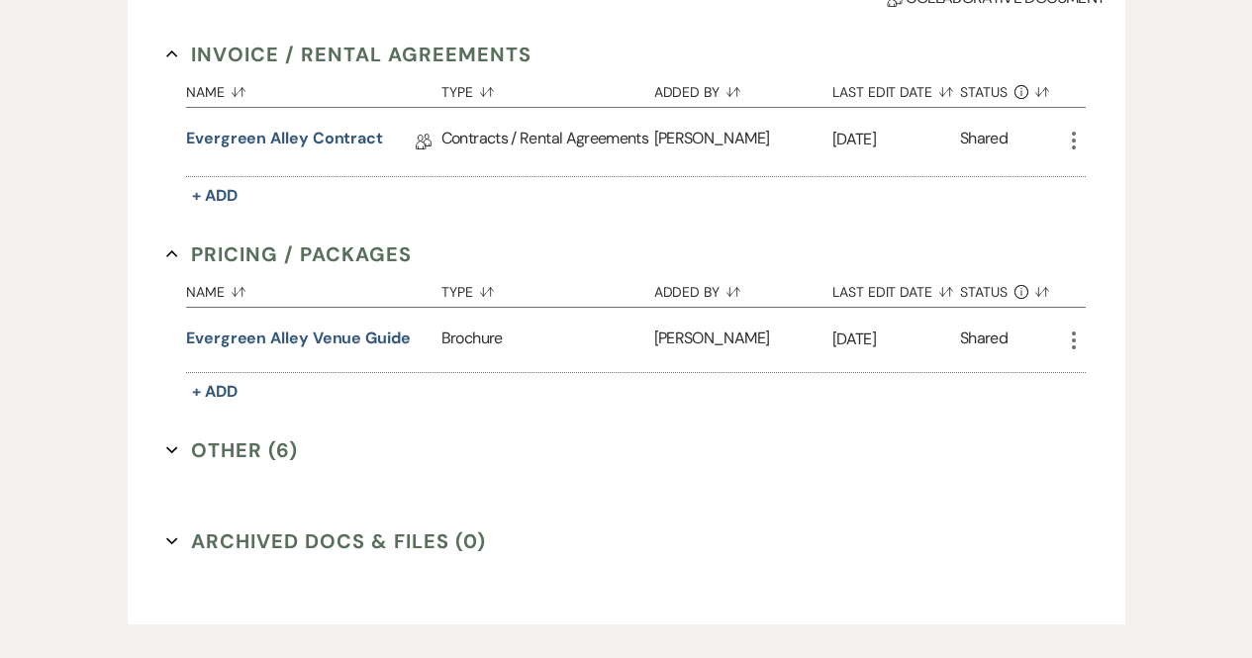
scroll to position [707, 0]
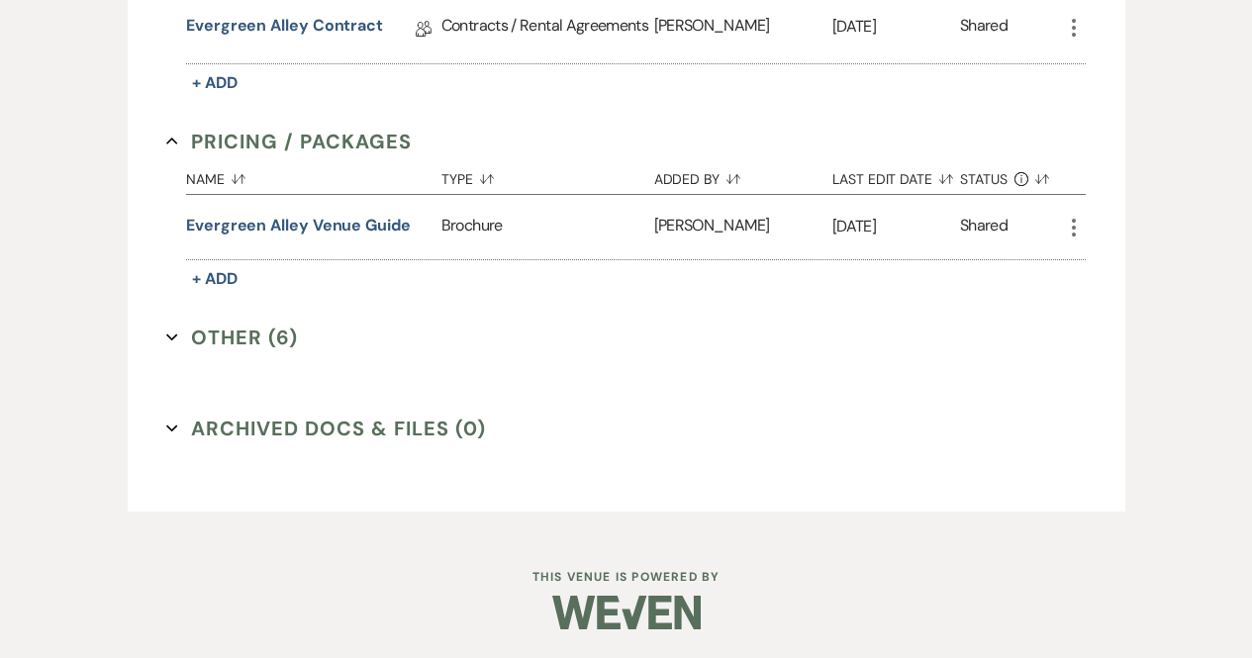
click at [271, 330] on button "Other (6) Expand" at bounding box center [232, 338] width 132 height 30
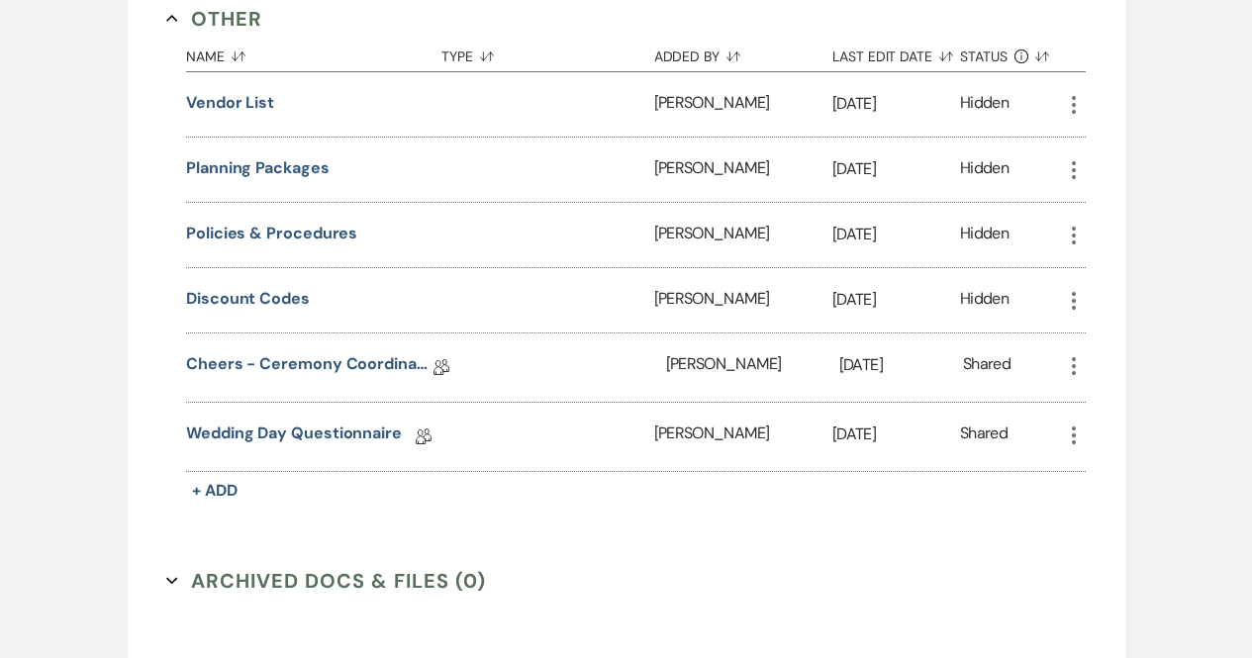
scroll to position [1026, 0]
click at [280, 438] on link "Wedding Day Questionnaire" at bounding box center [294, 436] width 216 height 31
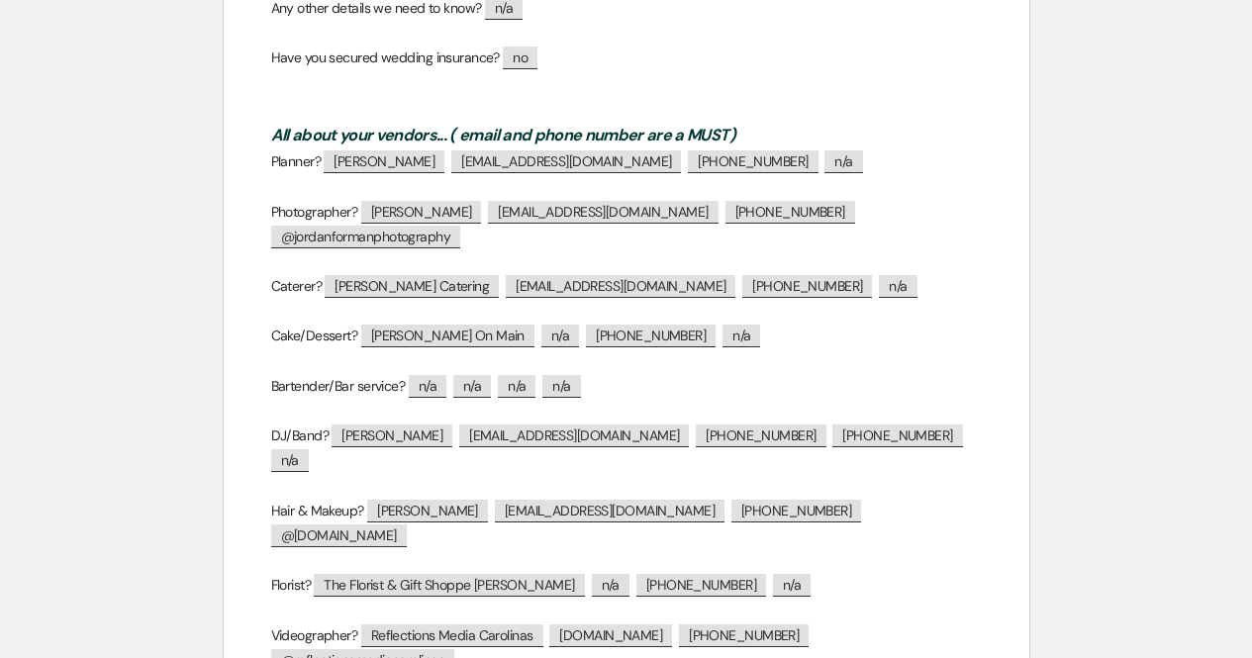
scroll to position [1866, 0]
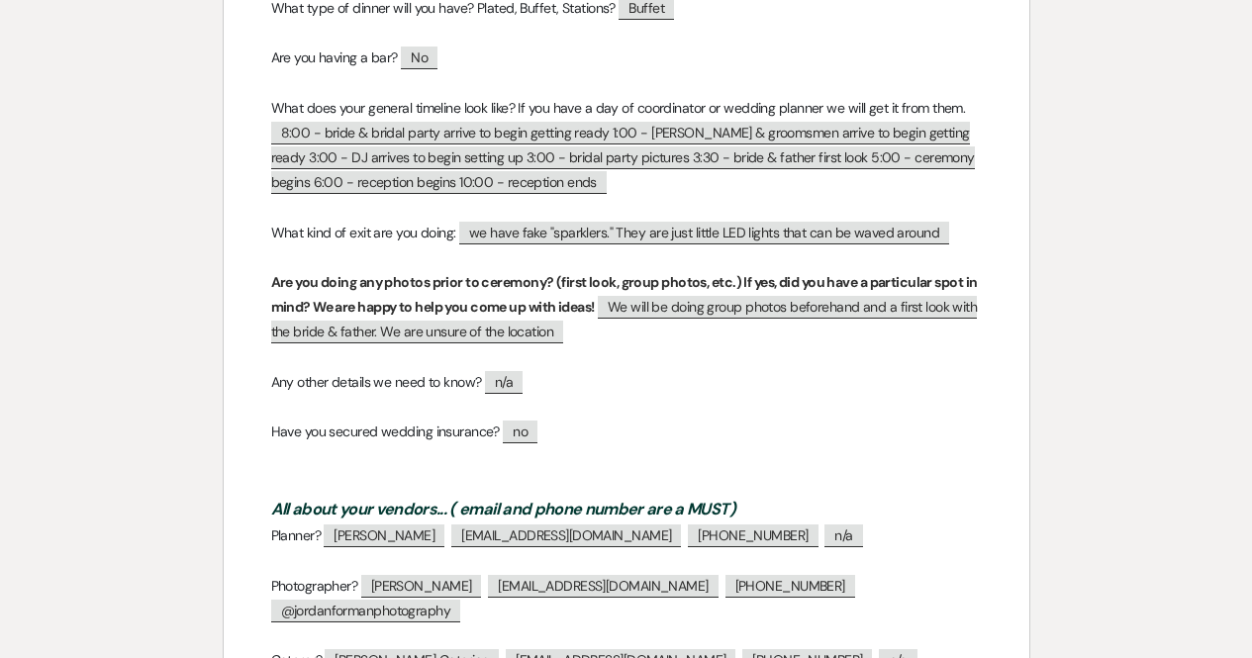
scroll to position [1318, 0]
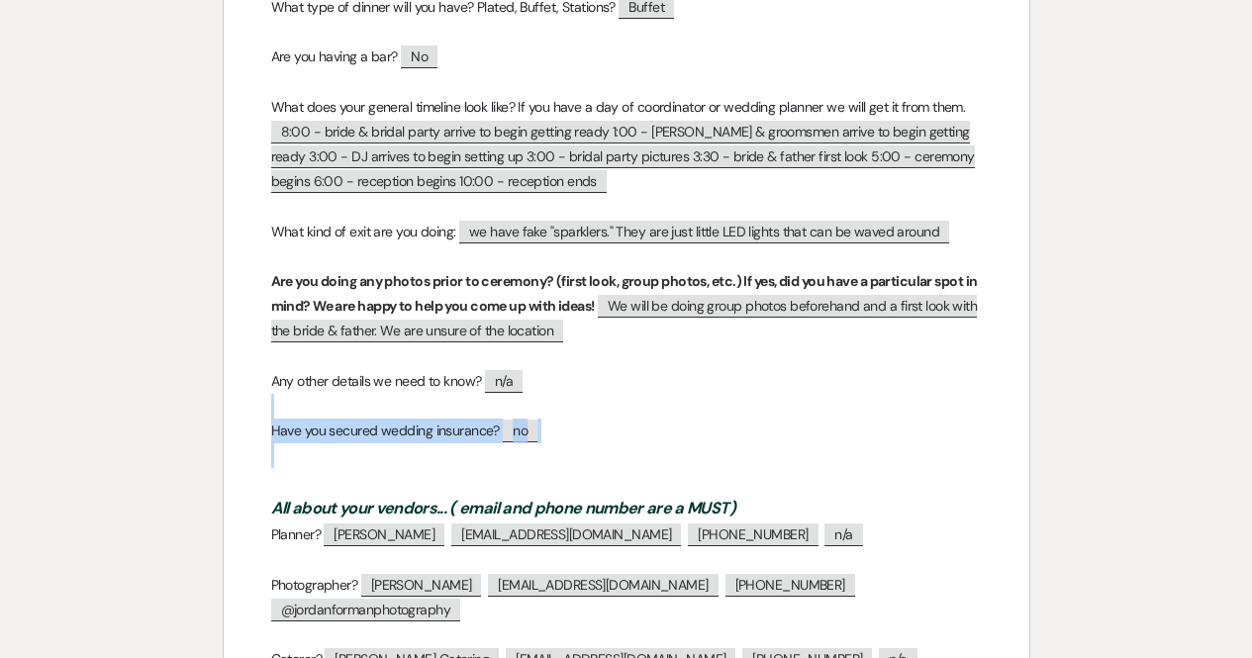
drag, startPoint x: 639, startPoint y: 461, endPoint x: 661, endPoint y: 387, distance: 77.4
click at [661, 387] on div "WEDDING QUESTIONNAIRE Your wedding is almost here! Please complete this questio…" at bounding box center [627, 231] width 806 height 2567
click at [661, 387] on p "Any other details we need to know? ﻿ n/a ﻿" at bounding box center [626, 381] width 711 height 25
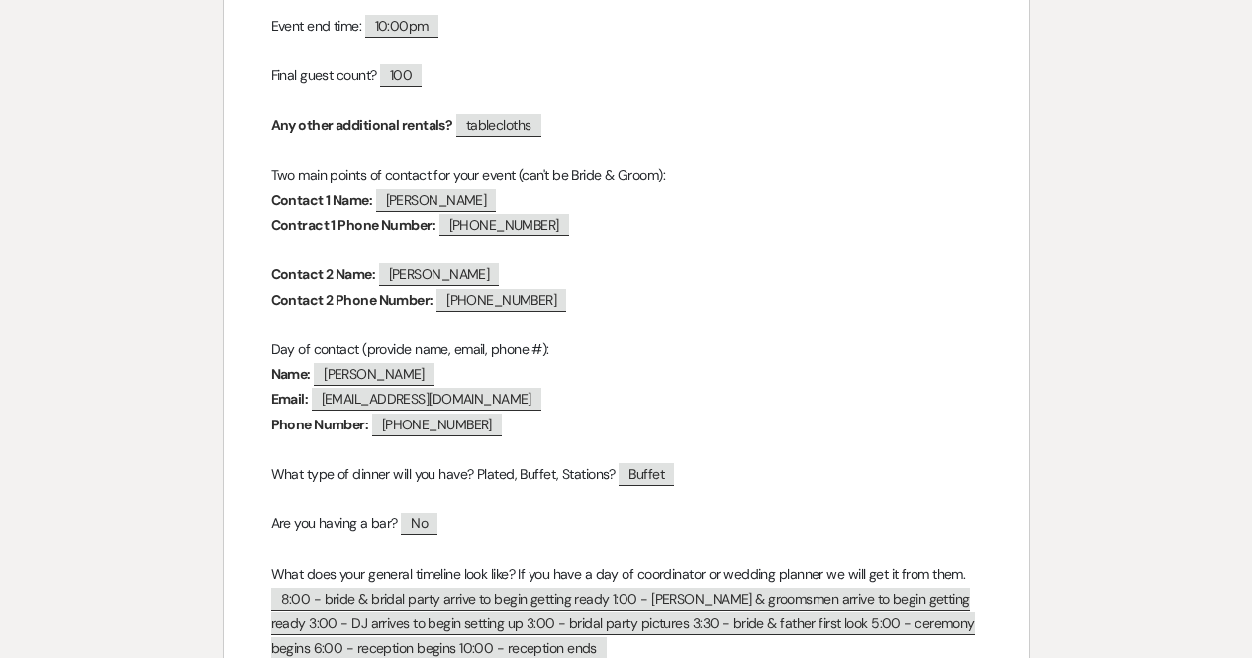
scroll to position [850, 0]
drag, startPoint x: 471, startPoint y: 525, endPoint x: 226, endPoint y: 505, distance: 246.3
drag, startPoint x: 339, startPoint y: 514, endPoint x: 331, endPoint y: 555, distance: 42.5
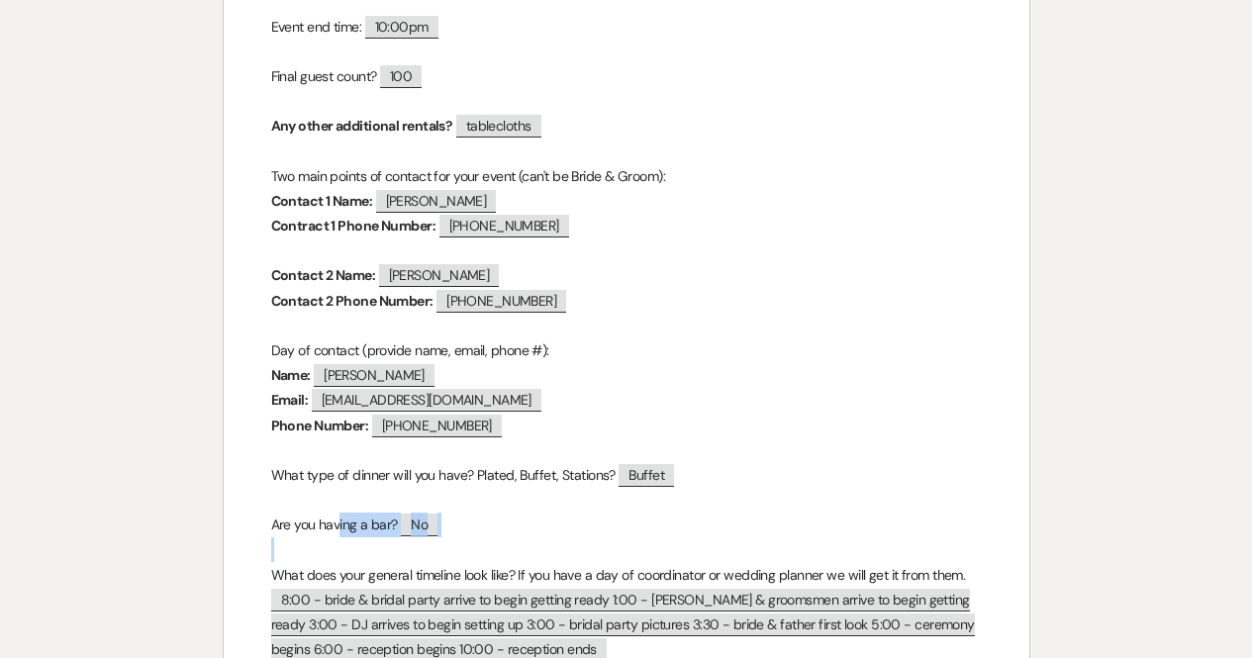
click at [331, 555] on p at bounding box center [626, 549] width 711 height 25
drag, startPoint x: 486, startPoint y: 530, endPoint x: 273, endPoint y: 529, distance: 212.8
click at [273, 529] on p "Are you having a bar? ﻿ No ﻿" at bounding box center [626, 525] width 711 height 25
click at [273, 529] on span "Are you having a bar?" at bounding box center [334, 525] width 127 height 18
drag, startPoint x: 273, startPoint y: 529, endPoint x: 466, endPoint y: 530, distance: 193.0
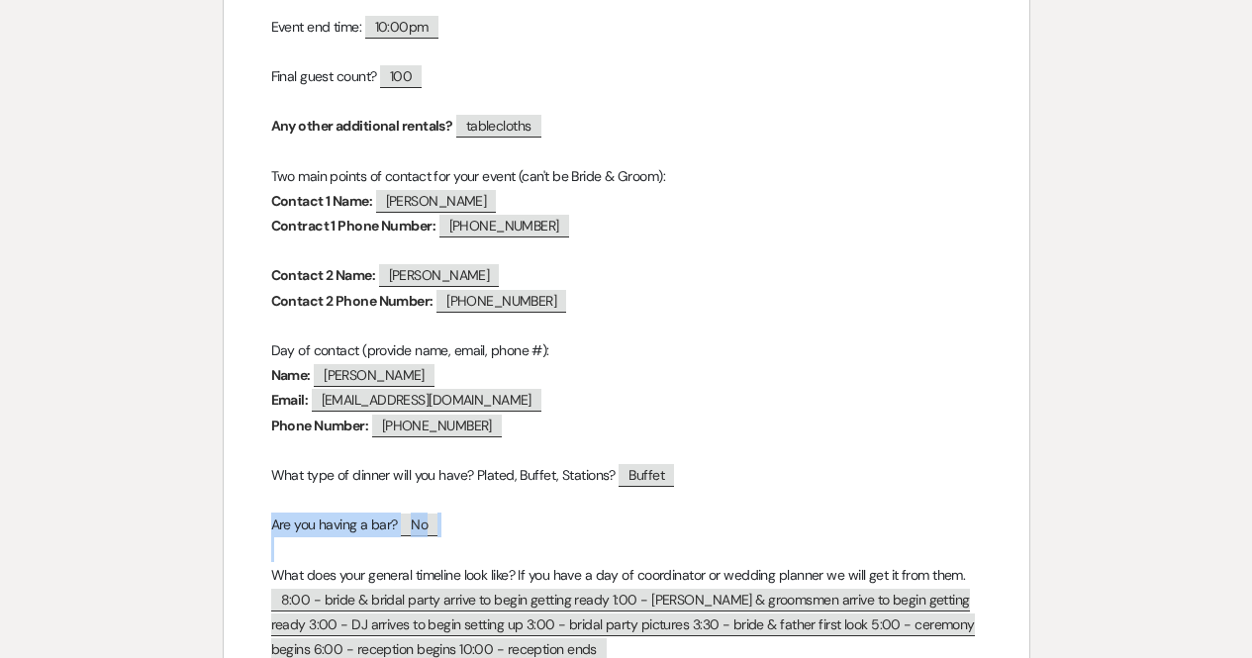
click at [466, 530] on p "Are you having a bar? ﻿ No ﻿" at bounding box center [626, 525] width 711 height 25
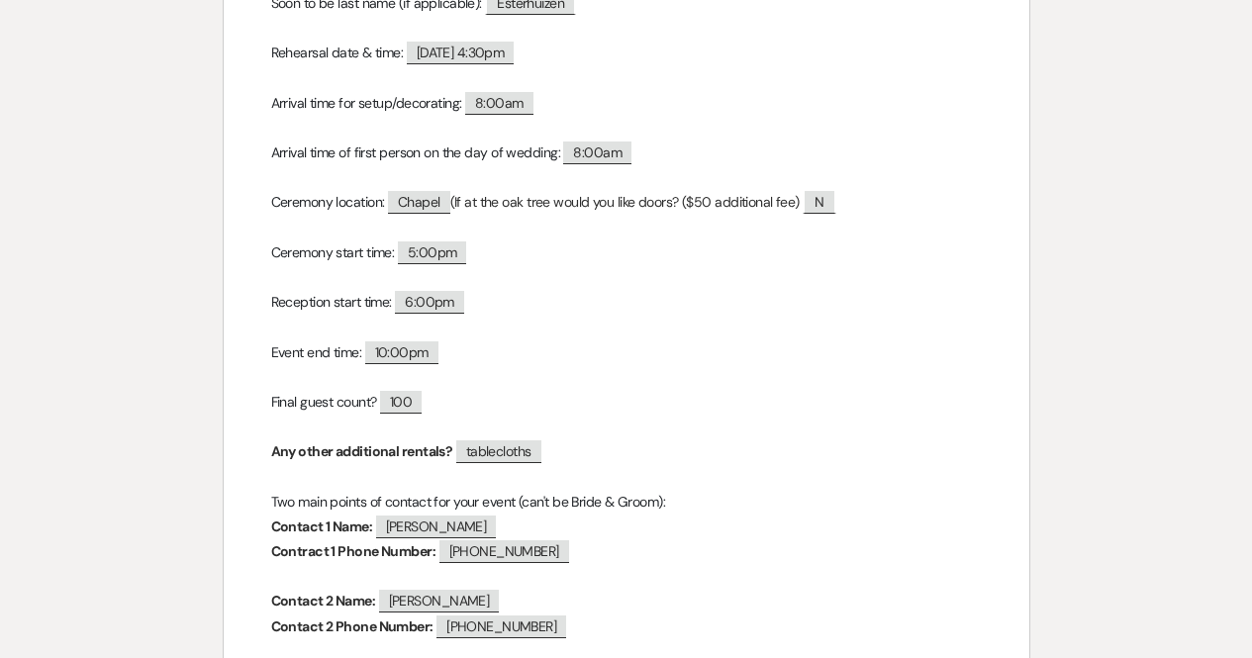
scroll to position [0, 0]
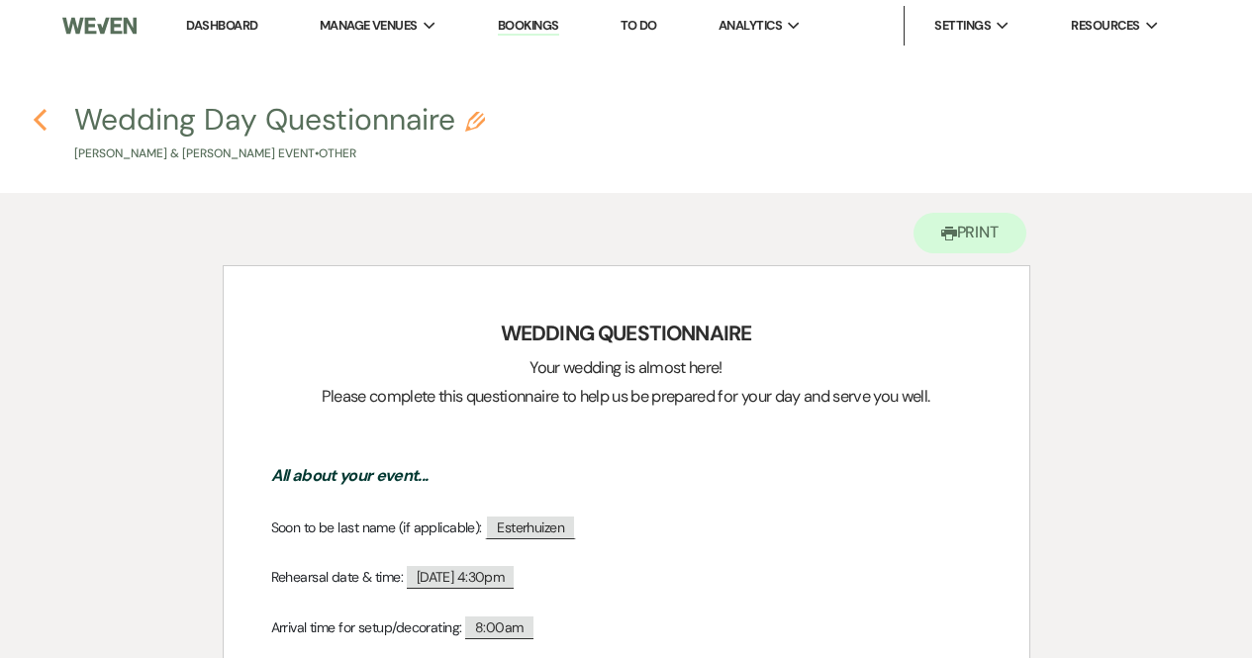
click at [36, 123] on icon "Previous" at bounding box center [40, 120] width 15 height 24
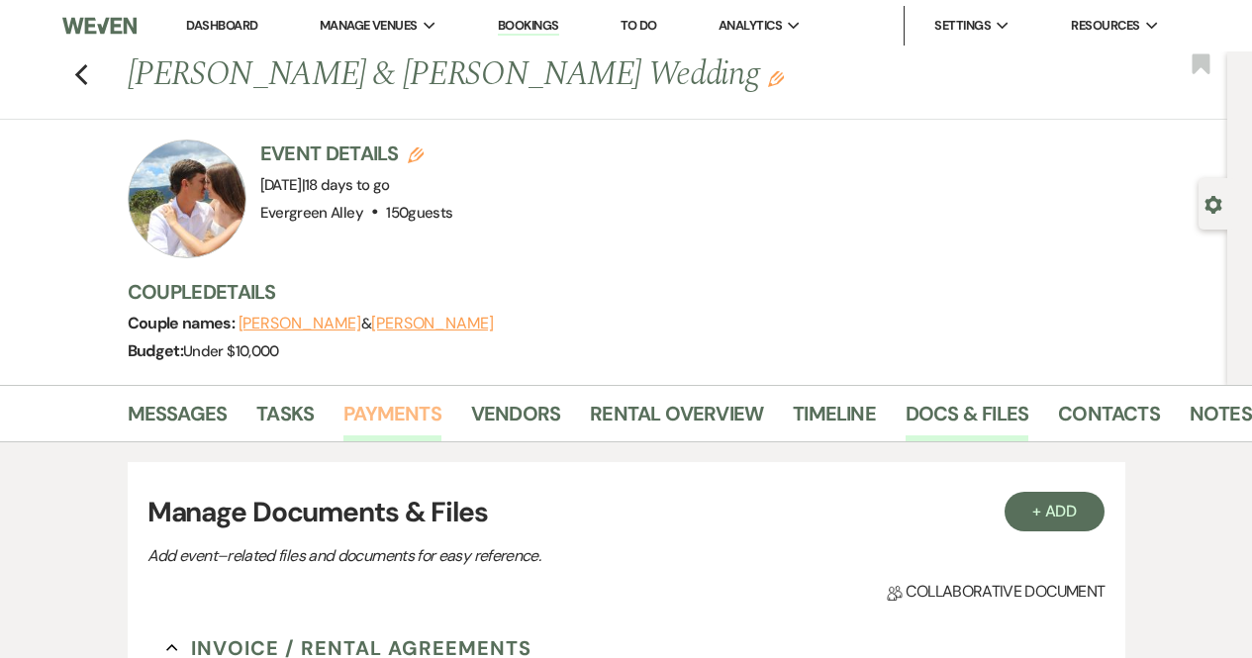
click at [393, 427] on link "Payments" at bounding box center [392, 420] width 98 height 44
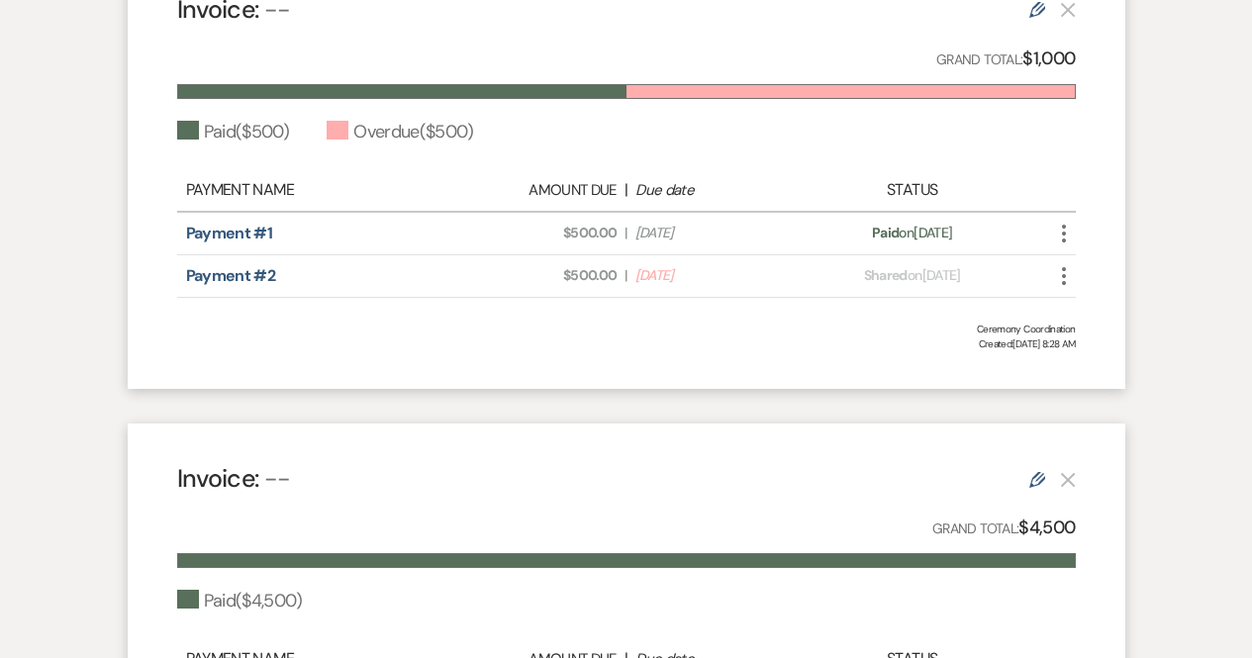
scroll to position [683, 0]
